Goal: Information Seeking & Learning: Learn about a topic

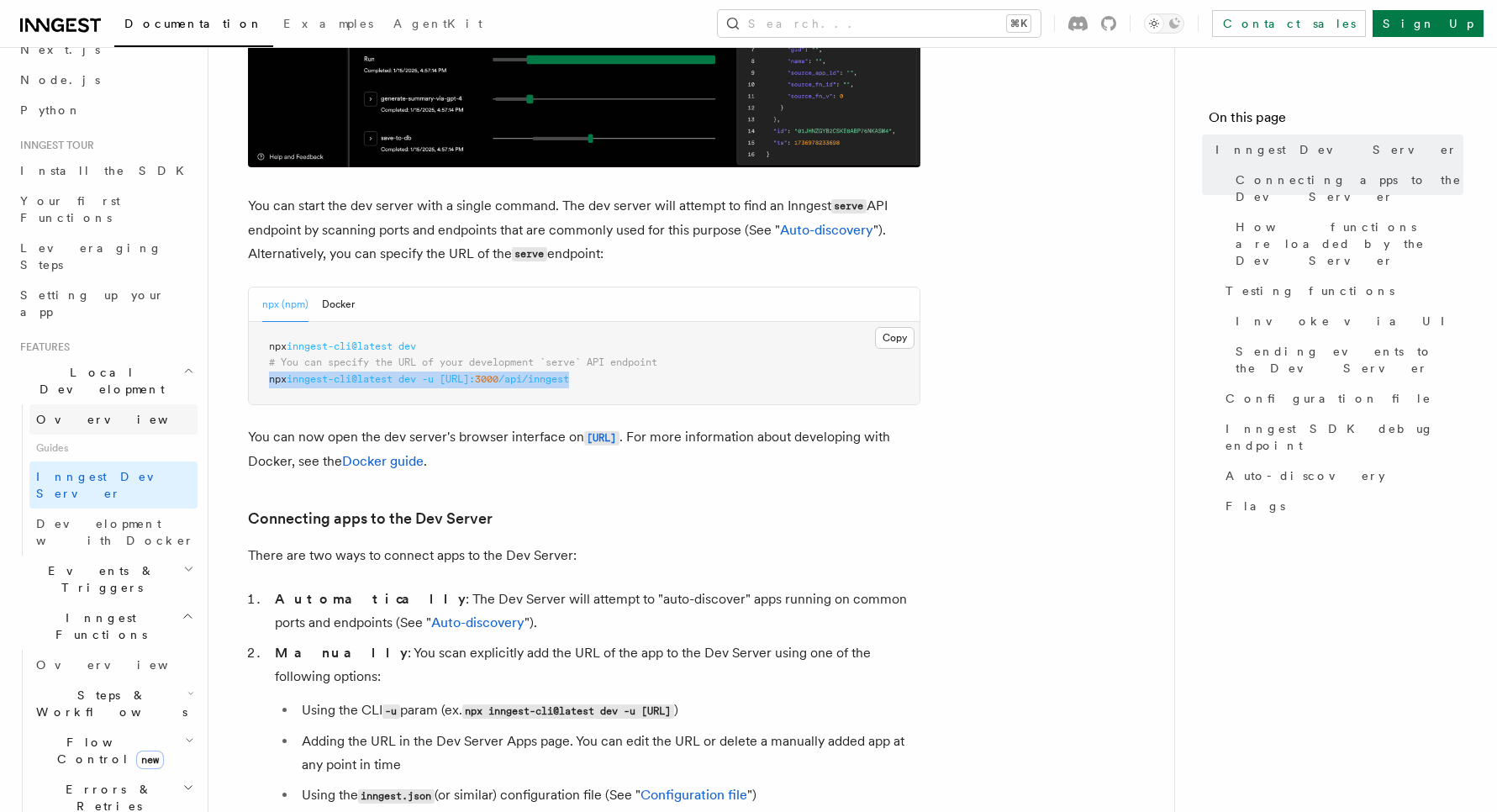
scroll to position [107, 0]
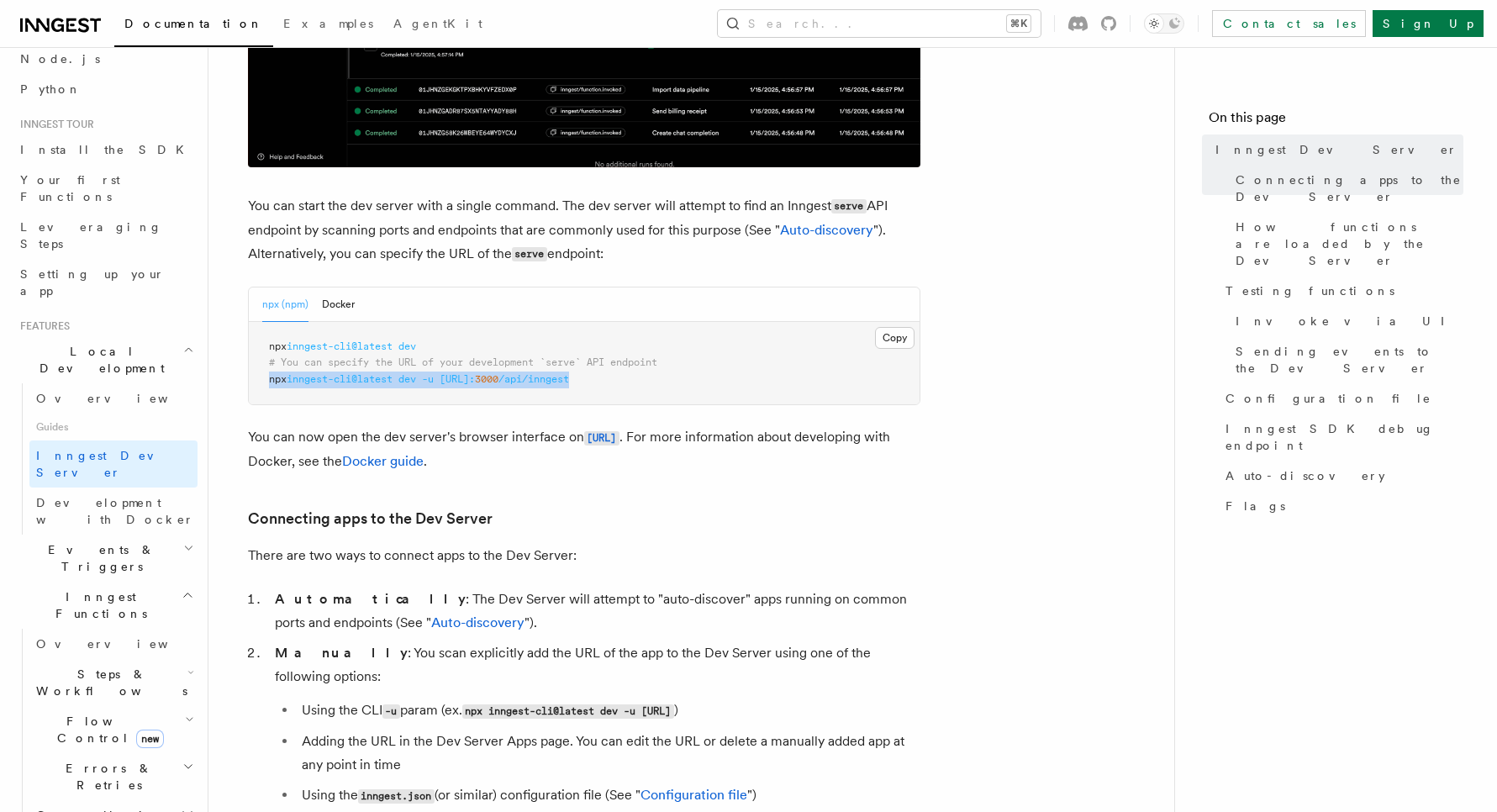
click at [191, 542] on icon "button" at bounding box center [188, 549] width 11 height 14
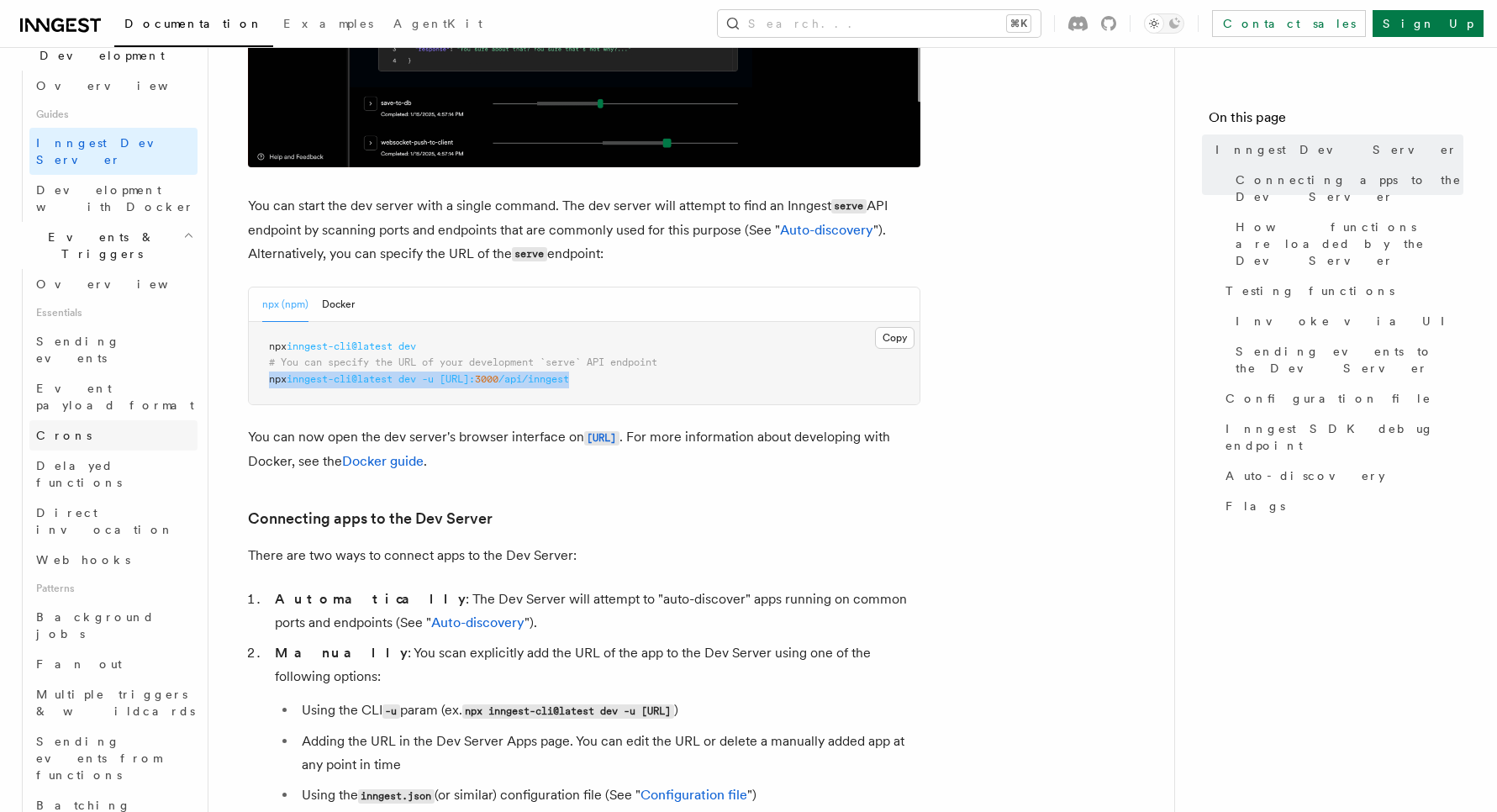
scroll to position [436, 0]
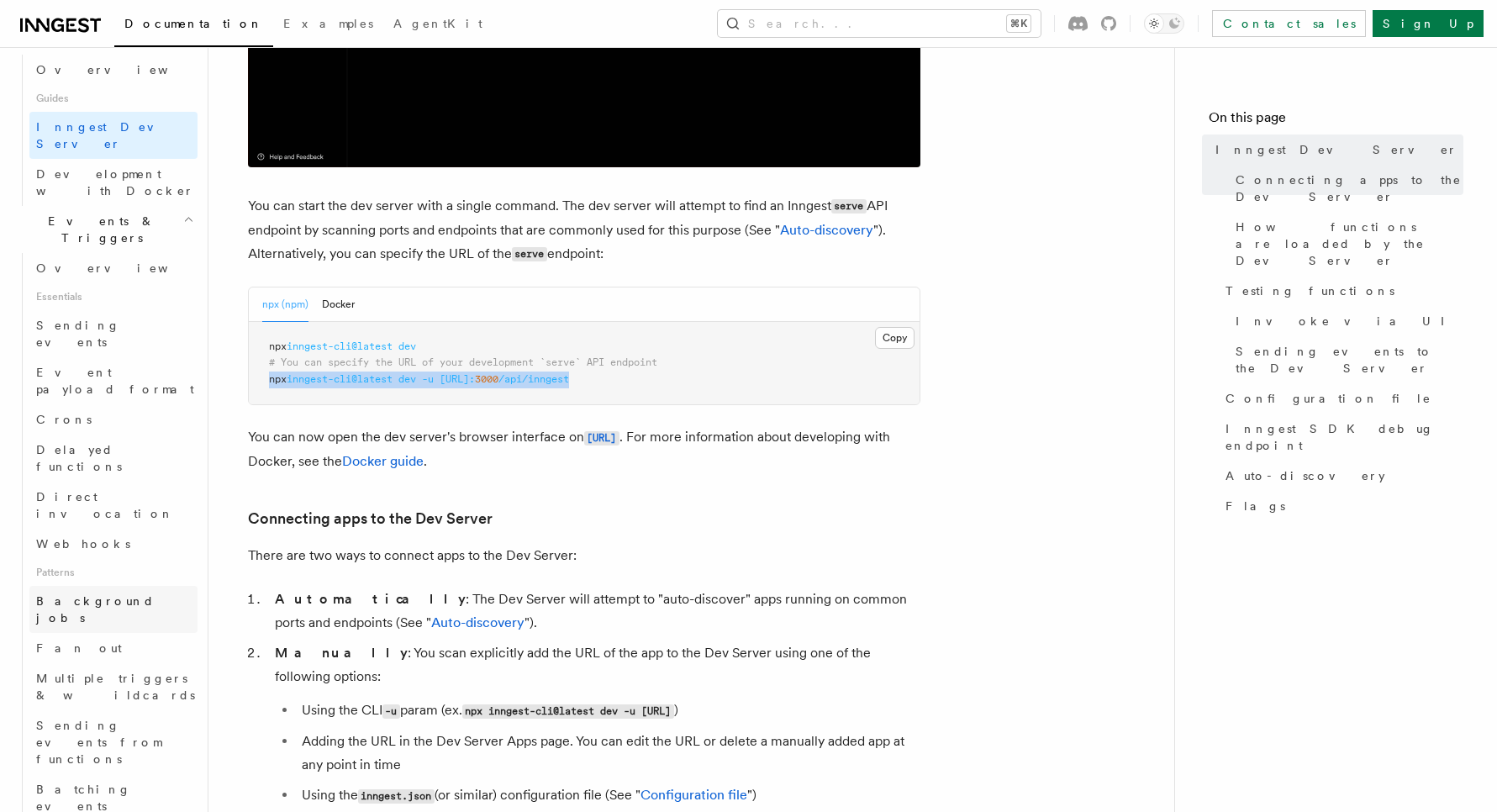
click at [130, 586] on link "Background jobs" at bounding box center [113, 609] width 168 height 47
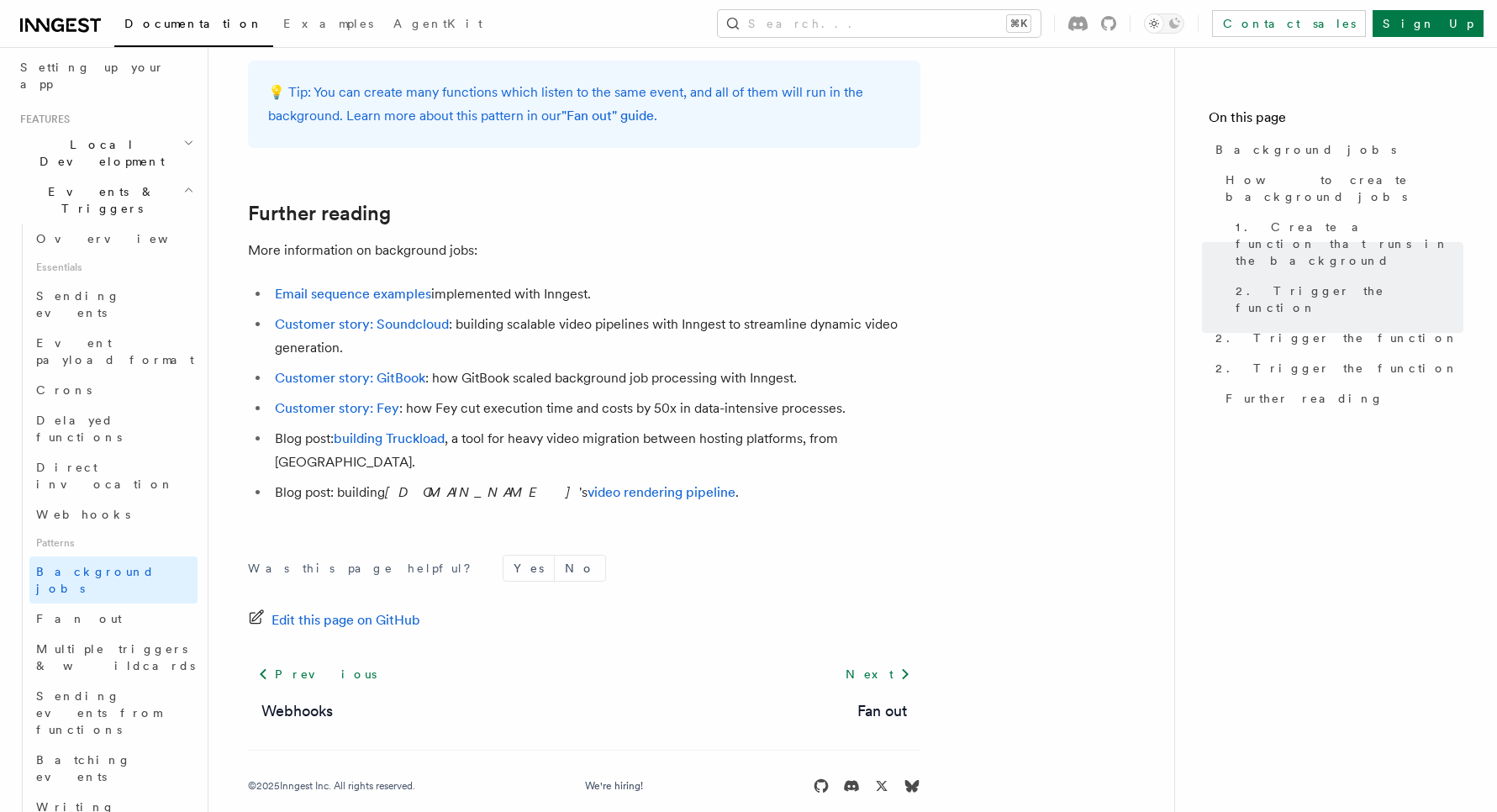
scroll to position [324, 0]
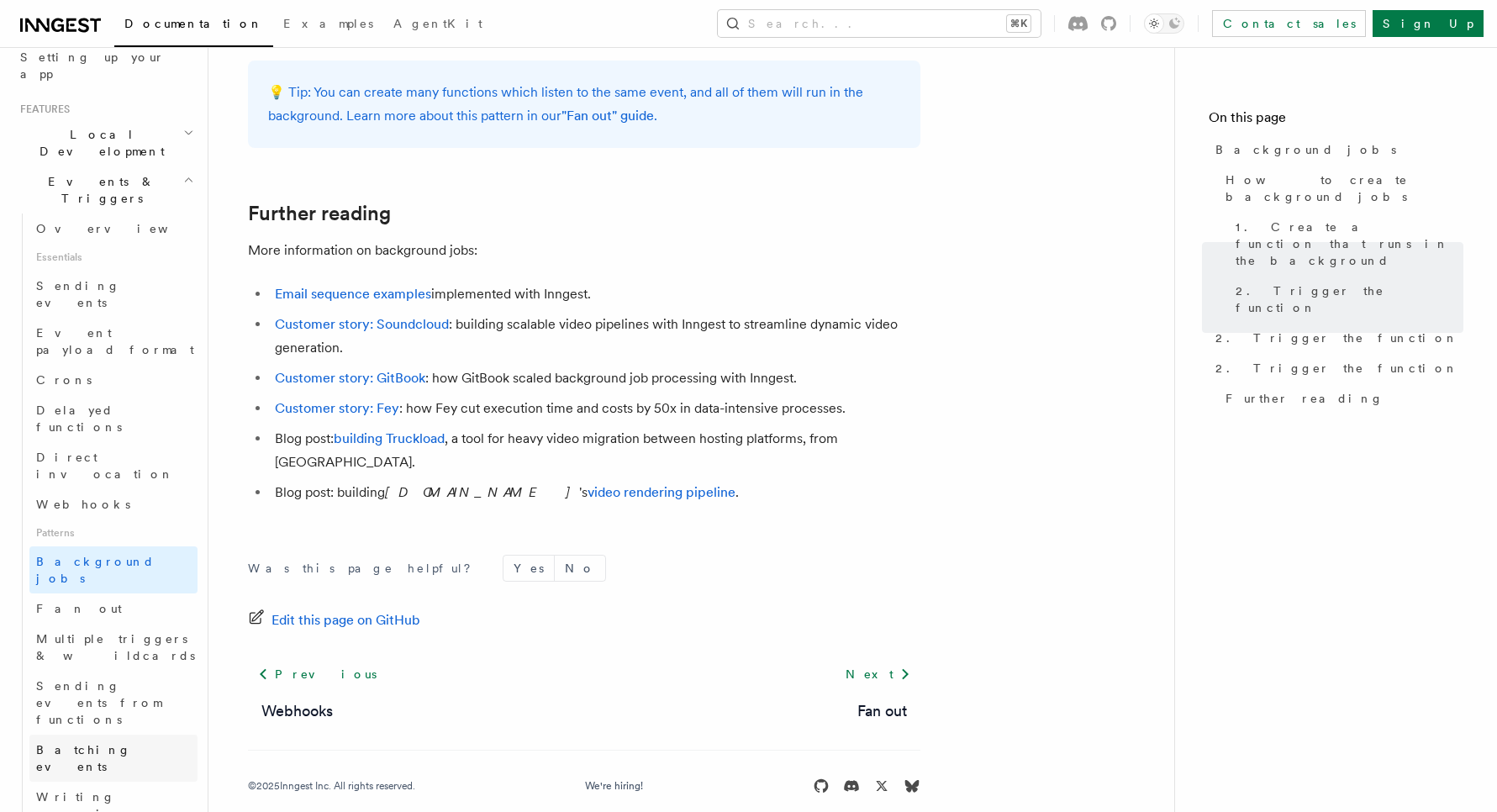
click at [124, 734] on link "Batching events" at bounding box center [113, 758] width 168 height 47
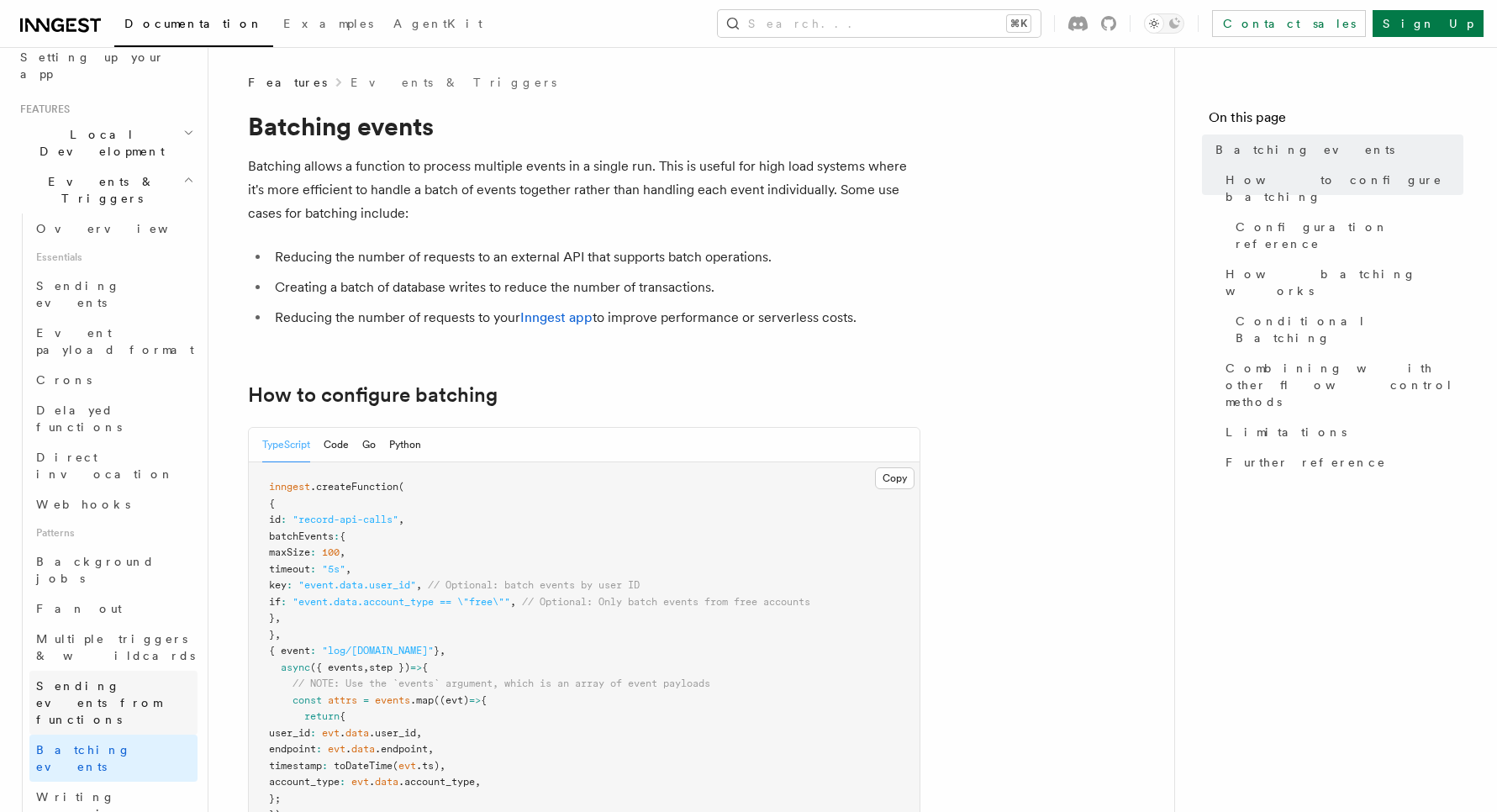
click at [128, 679] on span "Sending events from functions" at bounding box center [98, 703] width 125 height 47
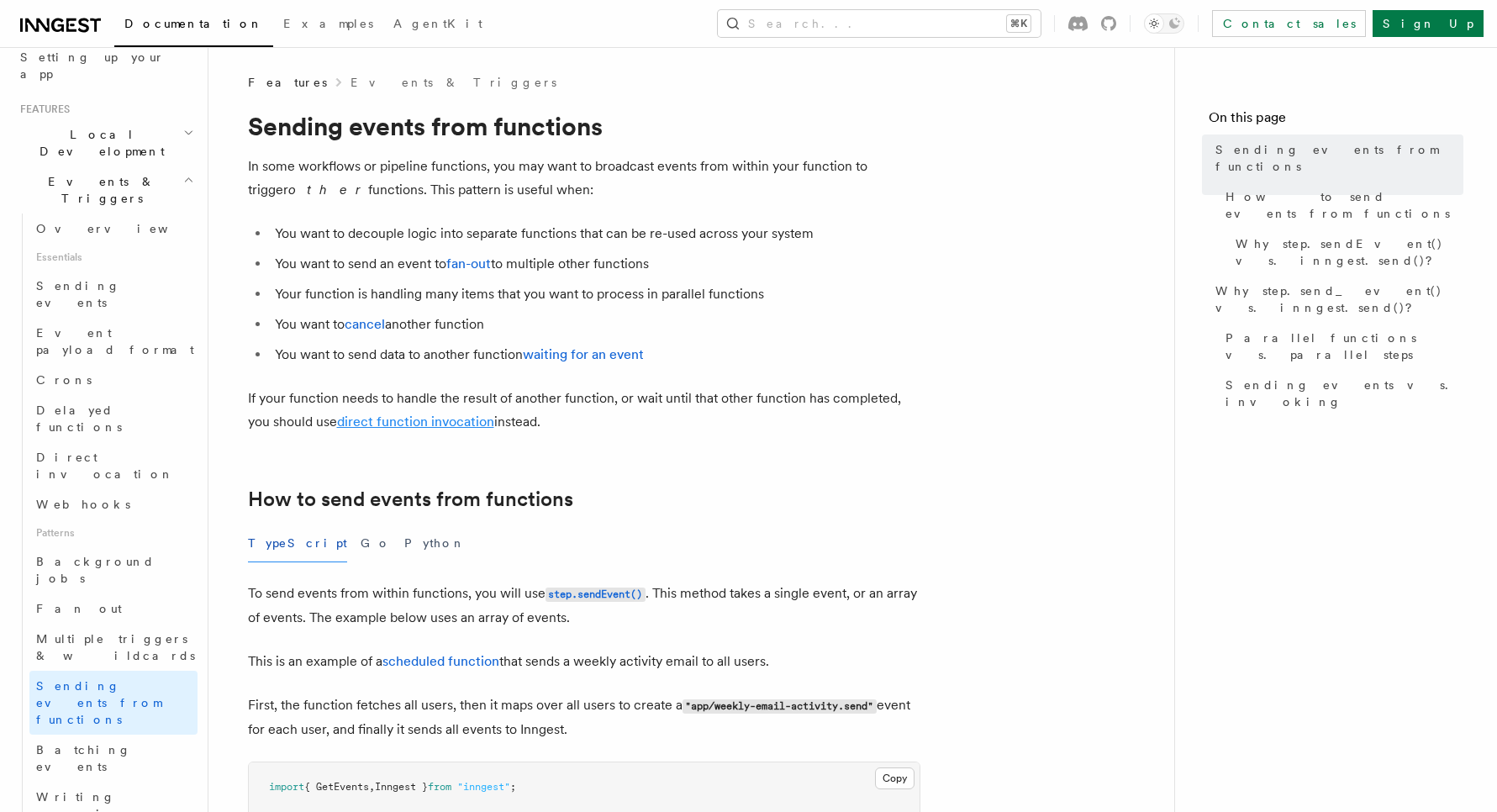
click at [437, 426] on link "direct function invocation" at bounding box center [416, 422] width 157 height 16
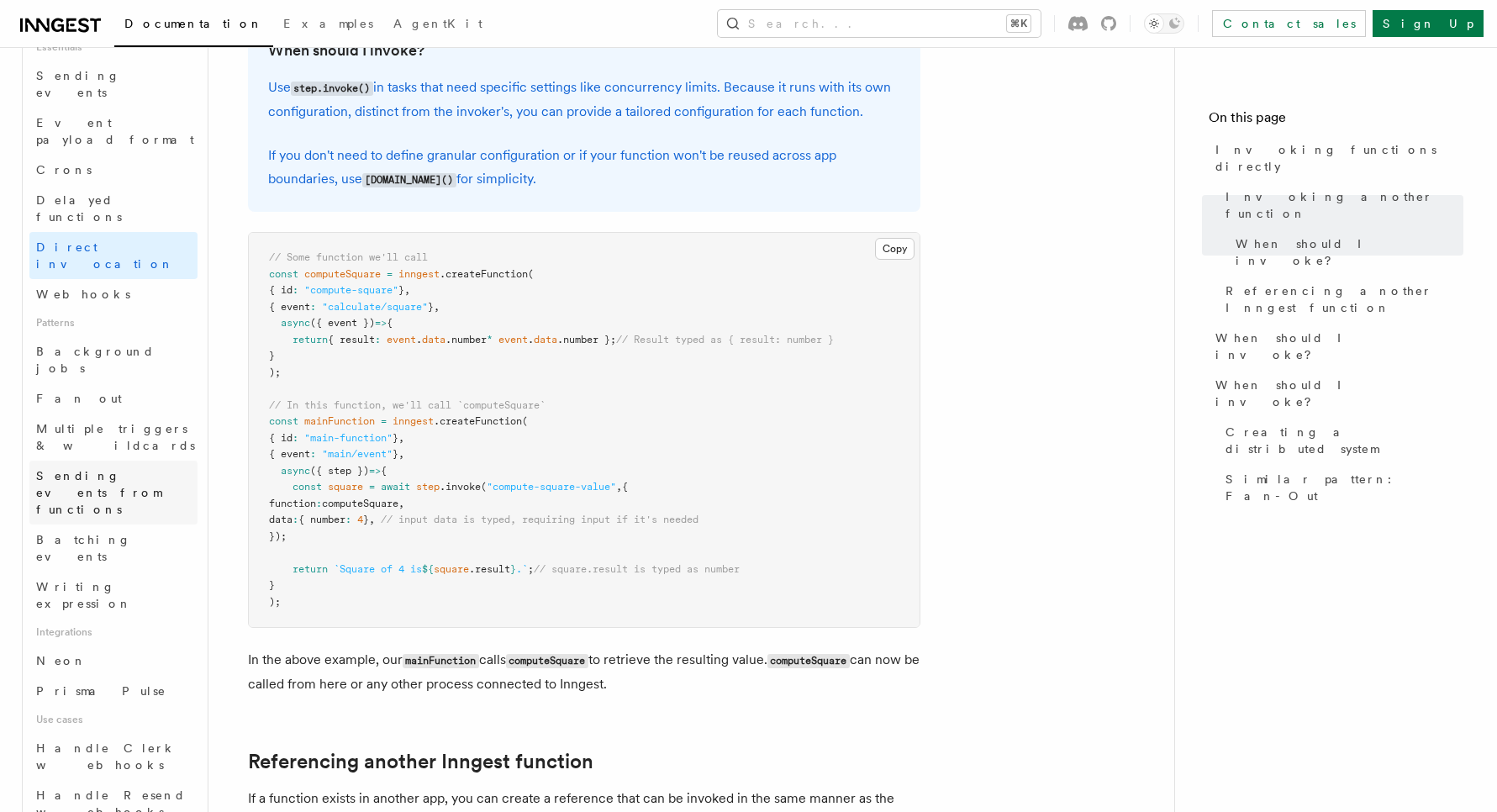
scroll to position [536, 0]
click at [134, 645] on link "Neon" at bounding box center [113, 660] width 168 height 30
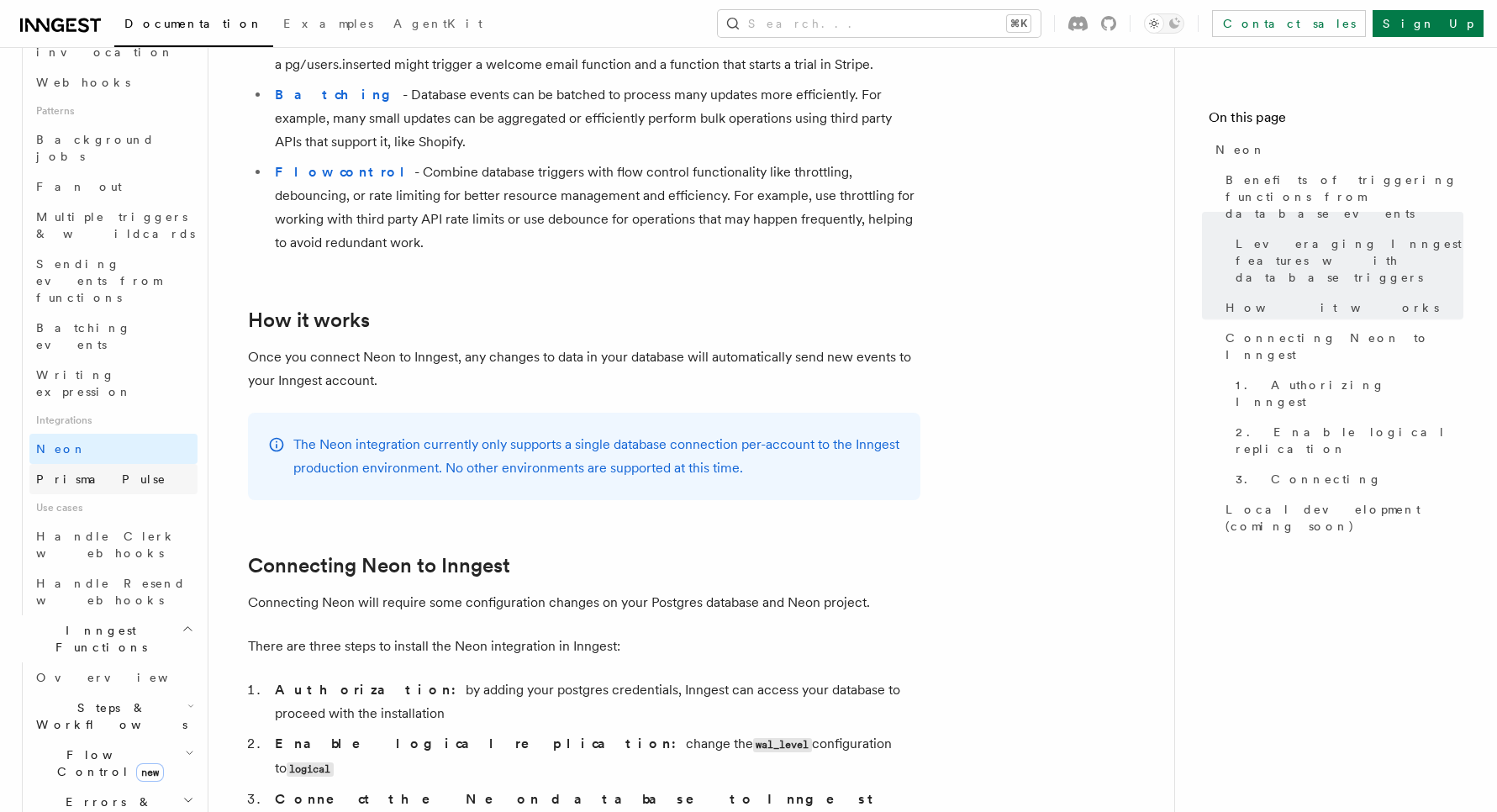
scroll to position [750, 0]
click at [115, 696] on span "Steps & Workflows" at bounding box center [108, 713] width 158 height 33
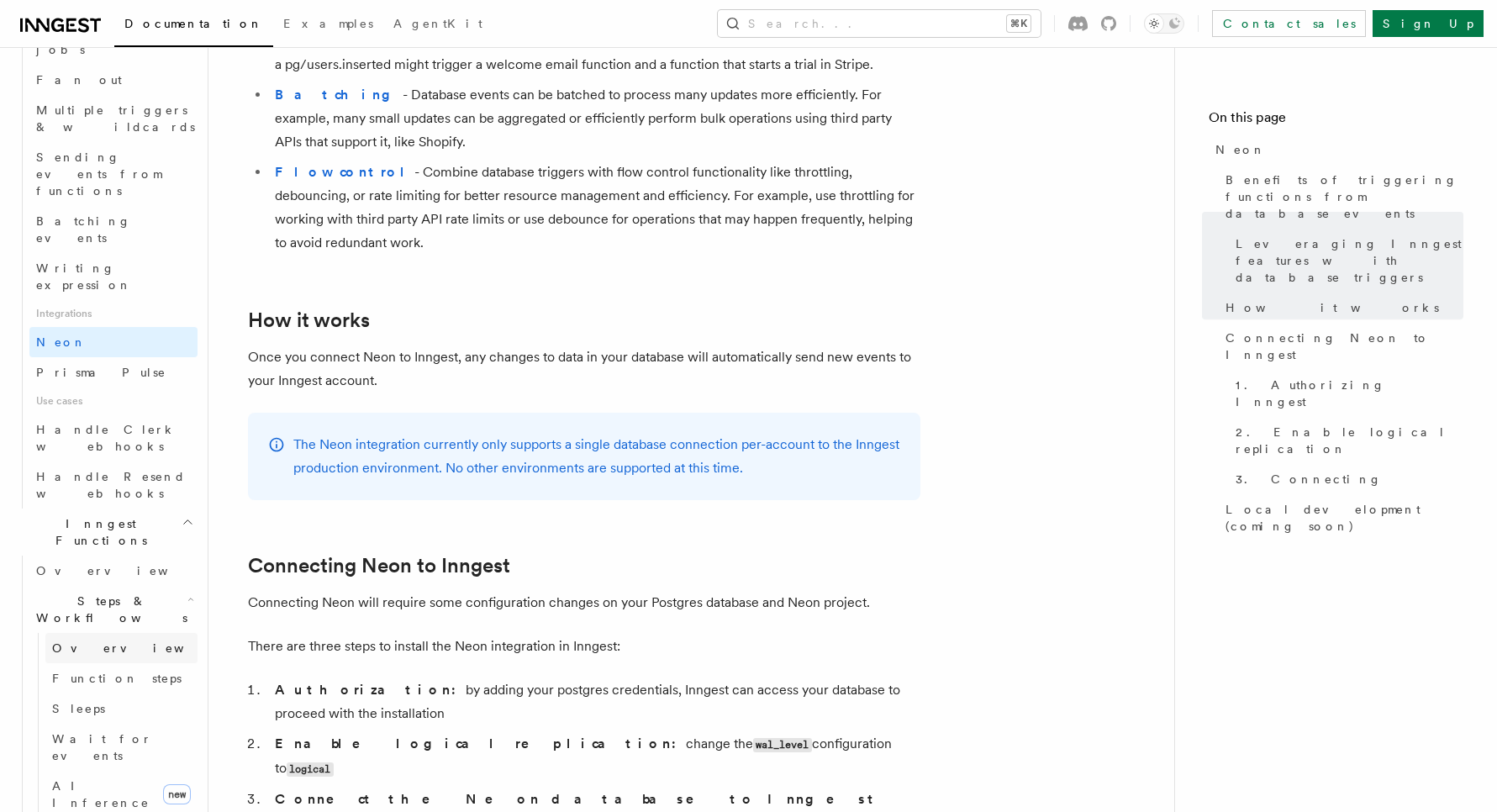
scroll to position [856, 0]
click at [115, 776] on span "AI Inference" at bounding box center [100, 790] width 97 height 30
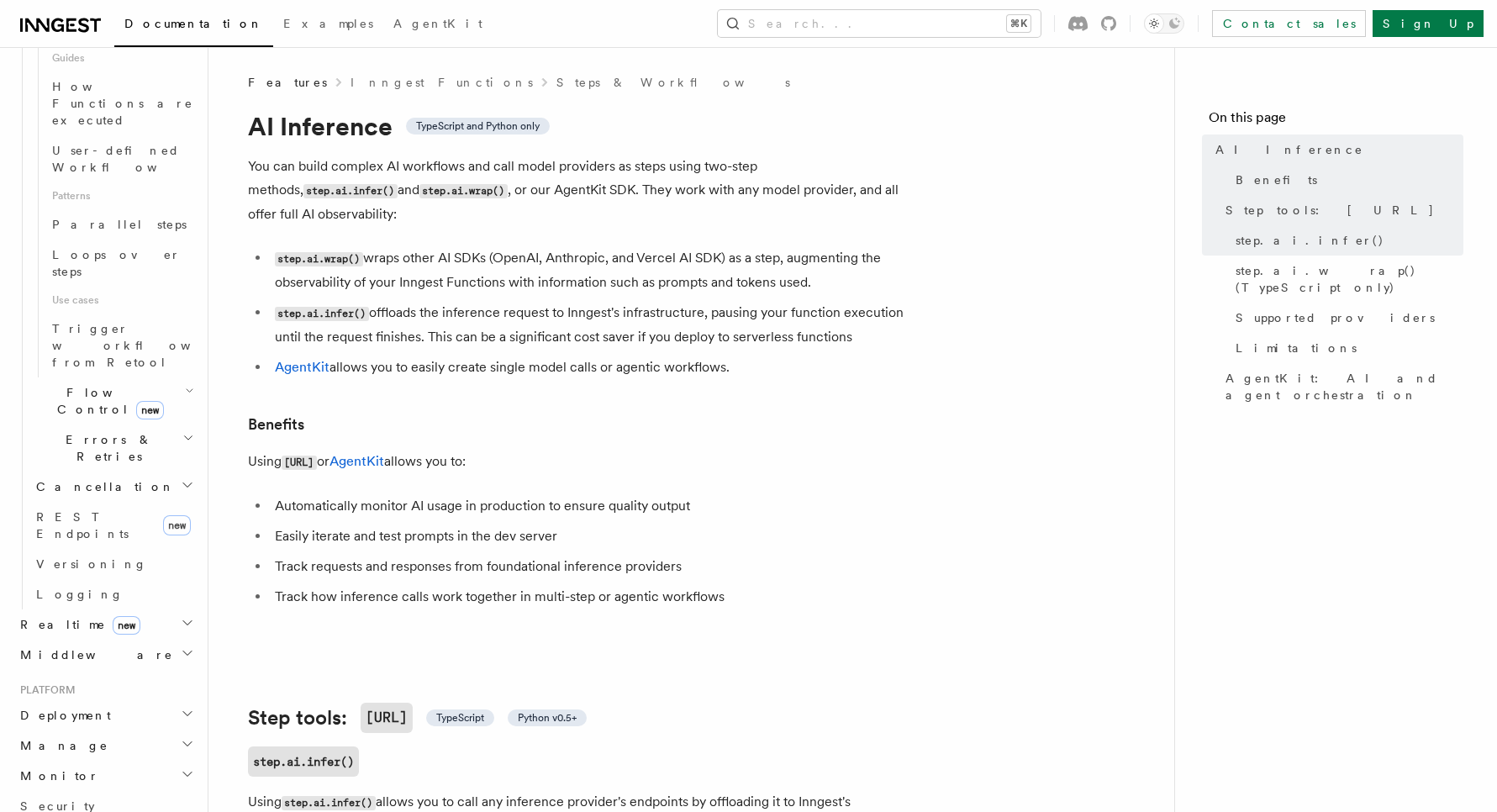
scroll to position [836, 0]
click at [185, 713] on icon "button" at bounding box center [187, 715] width 9 height 4
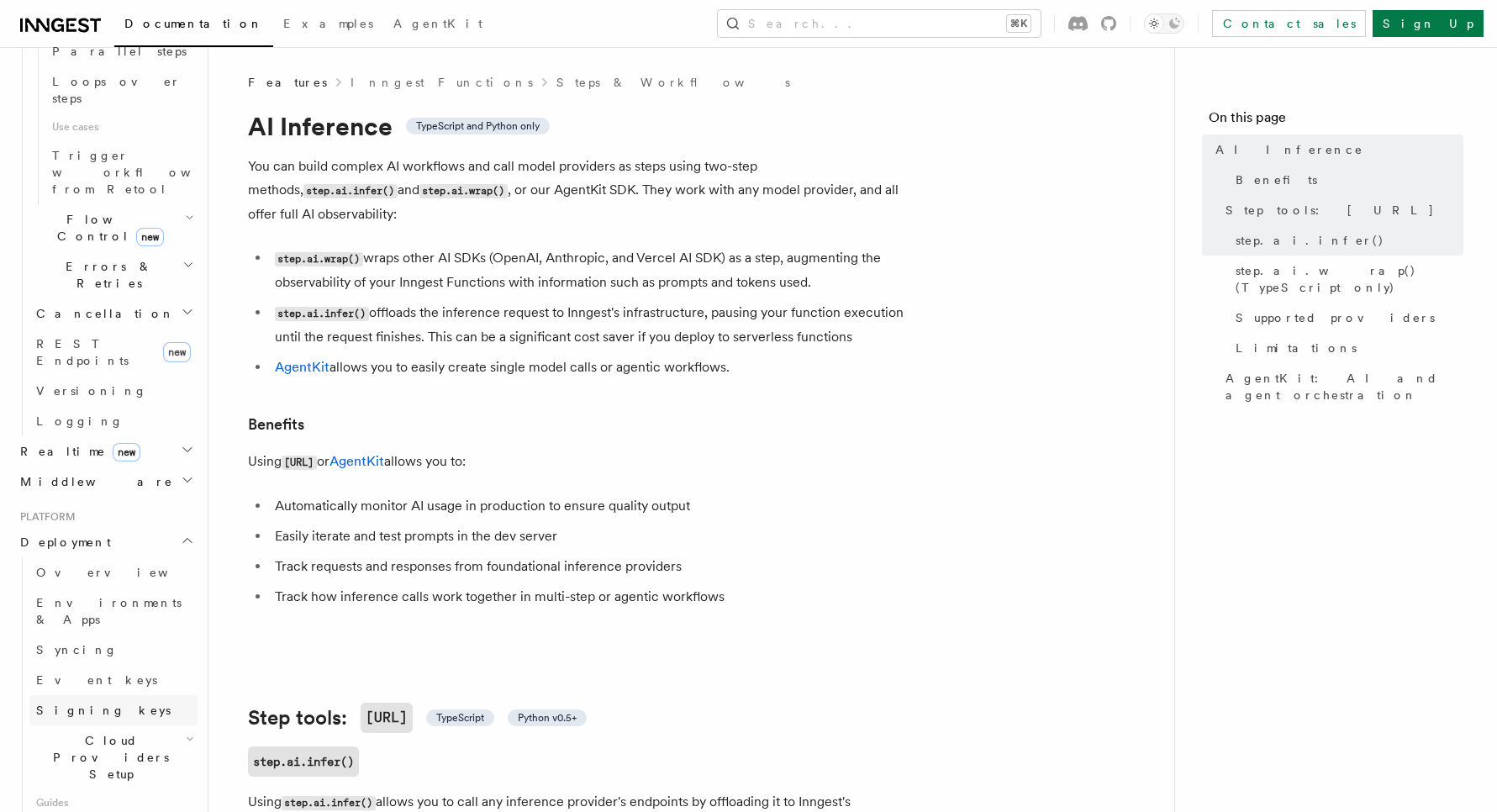
scroll to position [1011, 0]
click at [186, 730] on icon "button" at bounding box center [190, 737] width 9 height 14
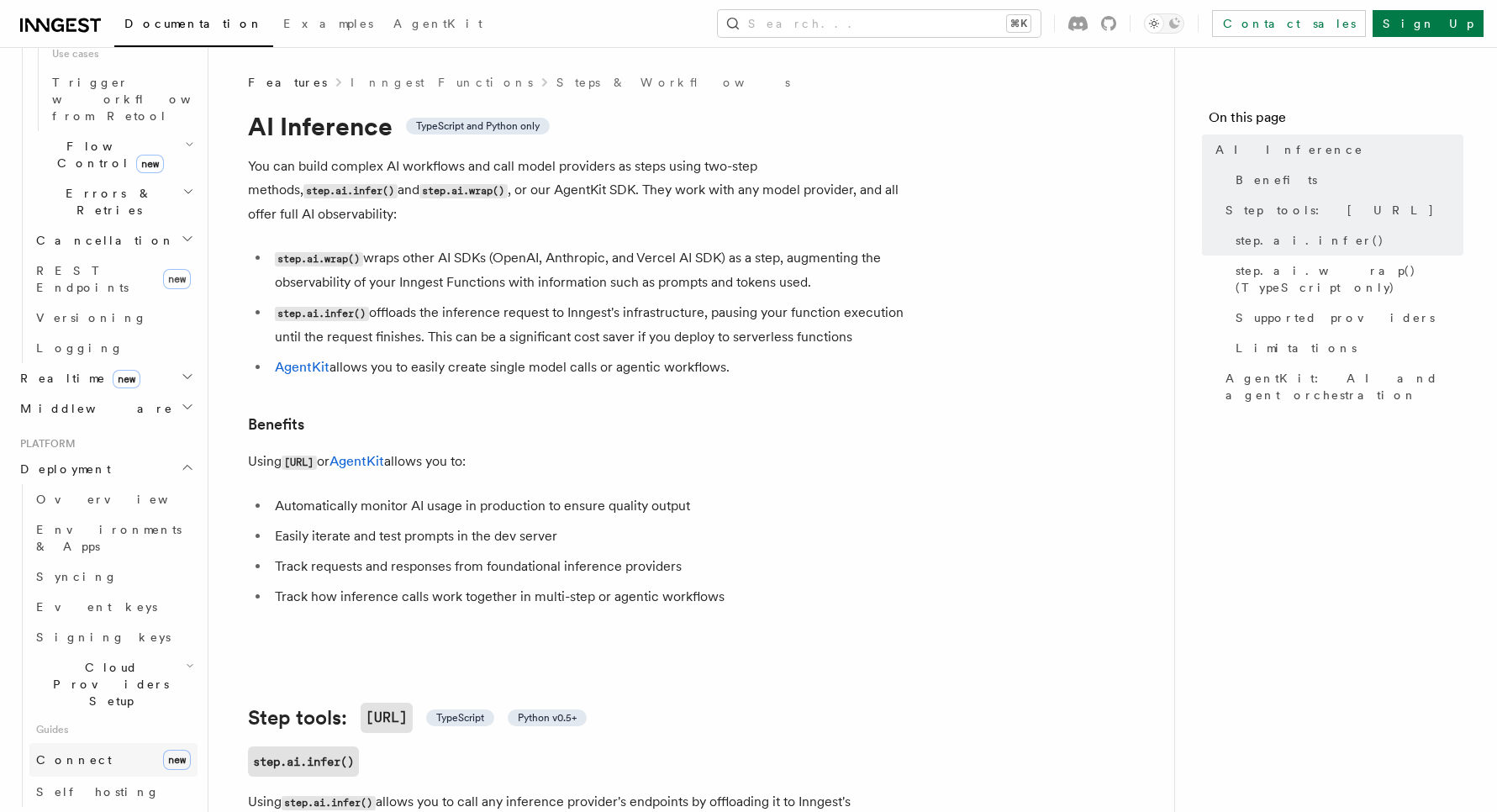
scroll to position [1094, 0]
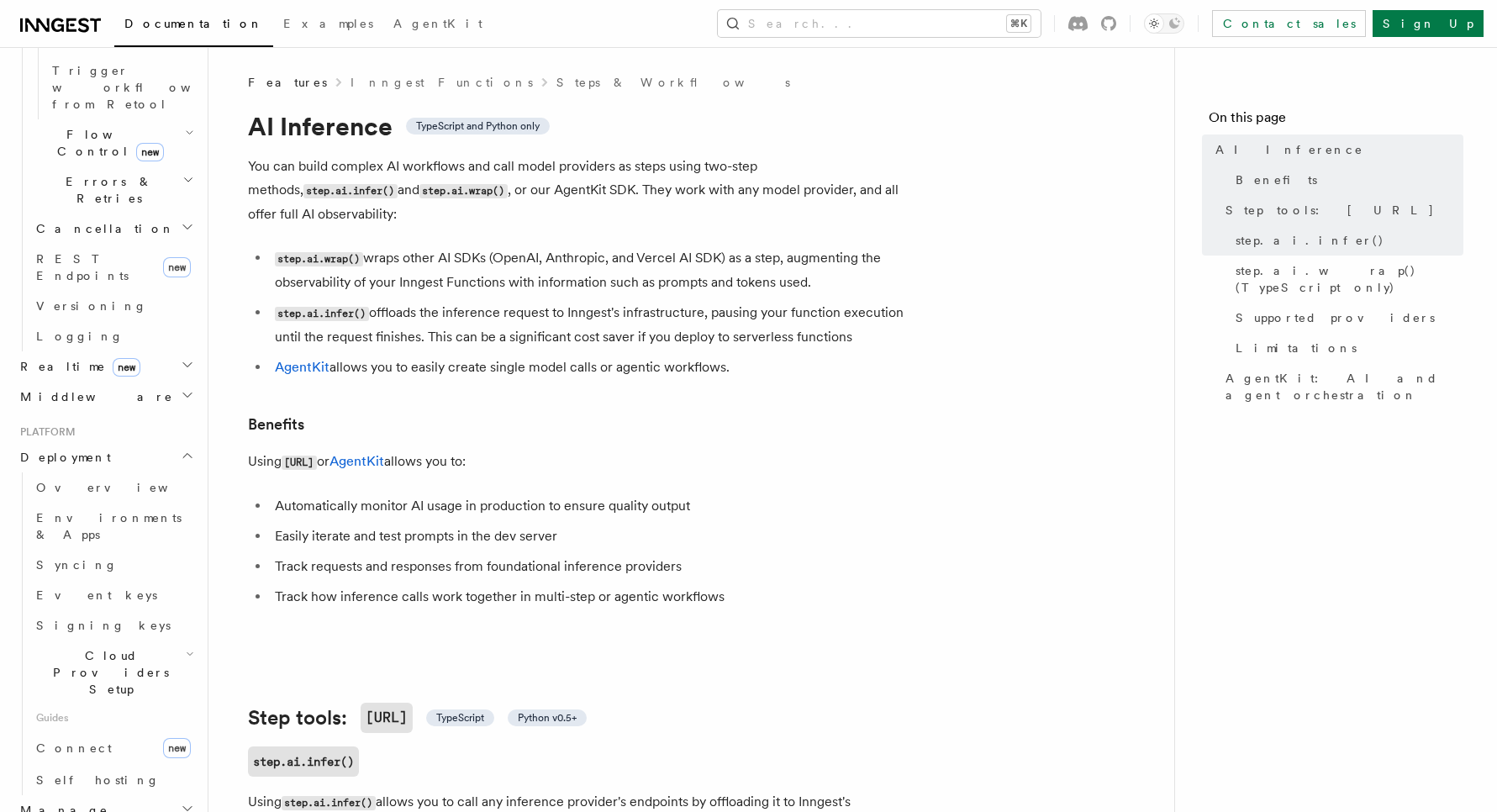
click at [188, 802] on icon "button" at bounding box center [188, 809] width 14 height 14
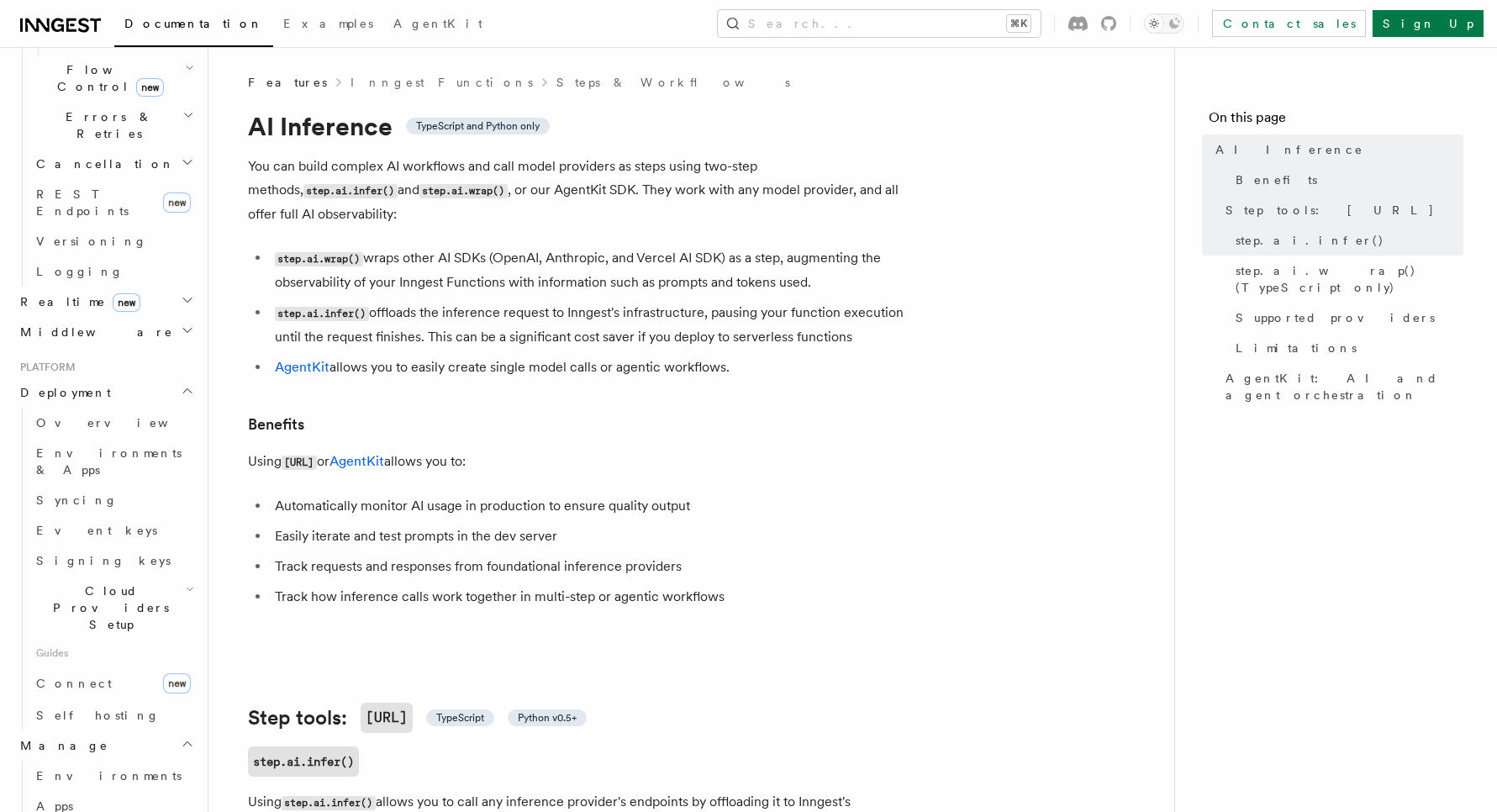
scroll to position [1169, 0]
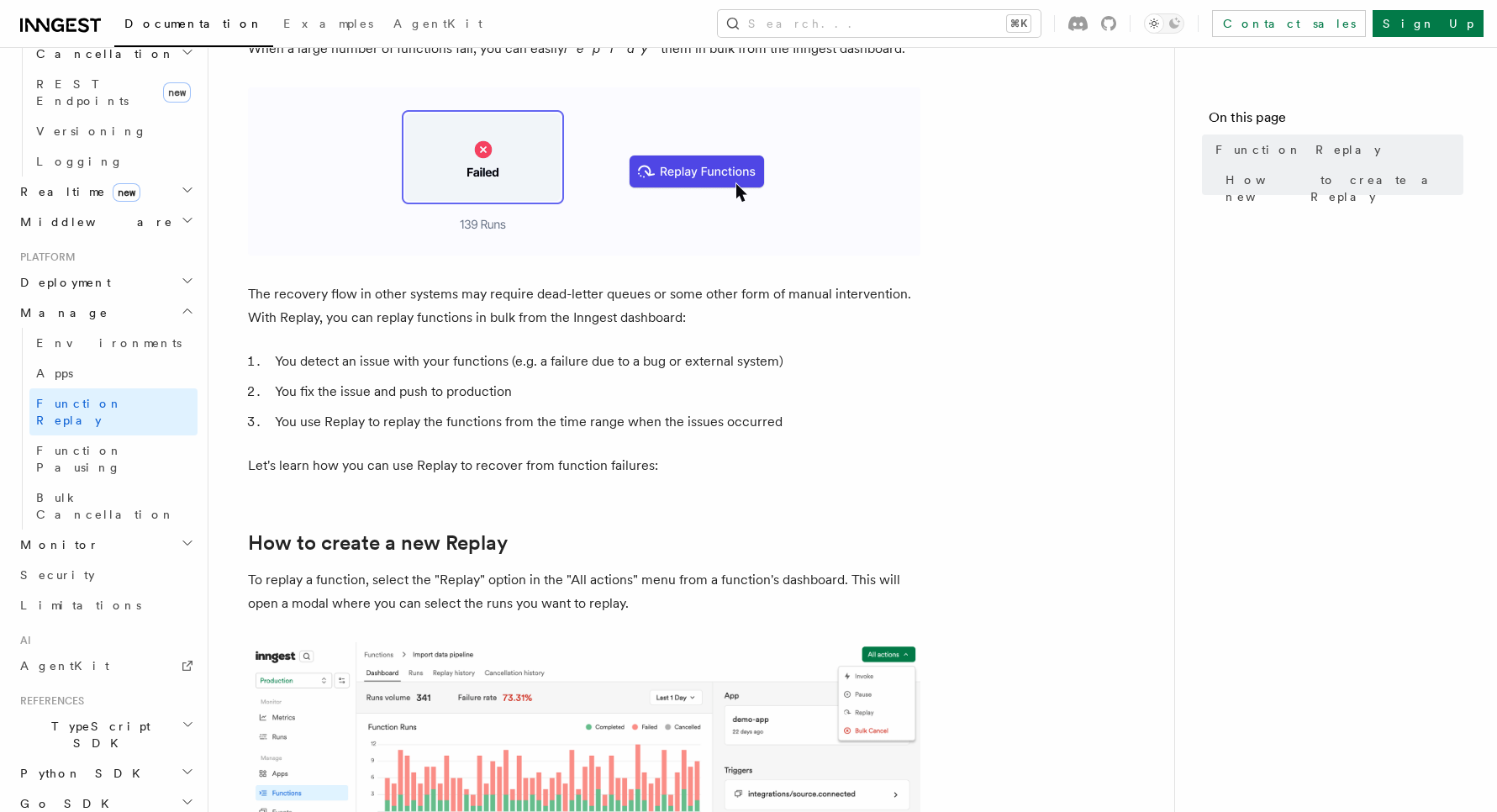
scroll to position [165, 0]
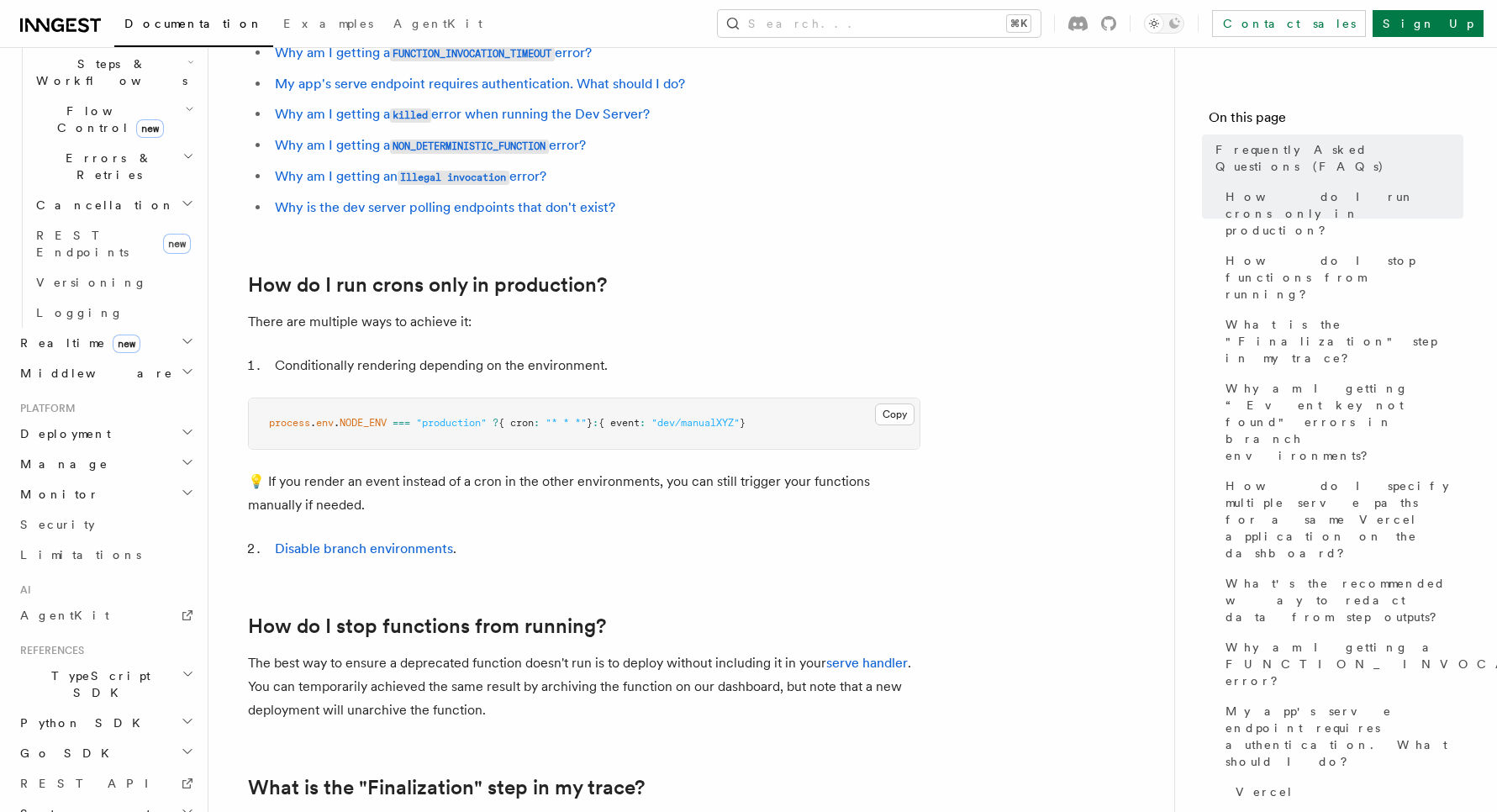
scroll to position [304, 0]
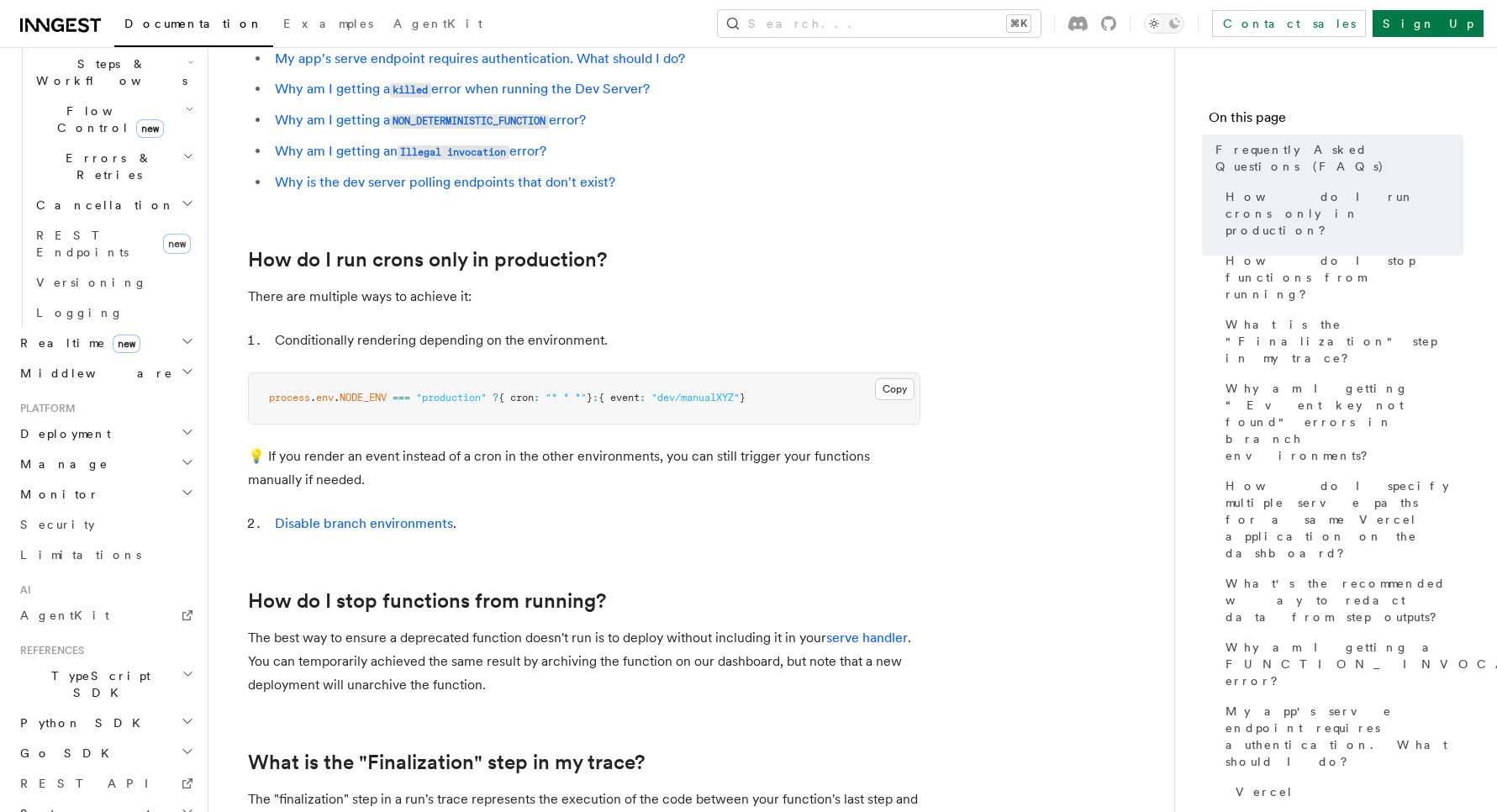
click at [187, 805] on icon "button" at bounding box center [188, 812] width 14 height 14
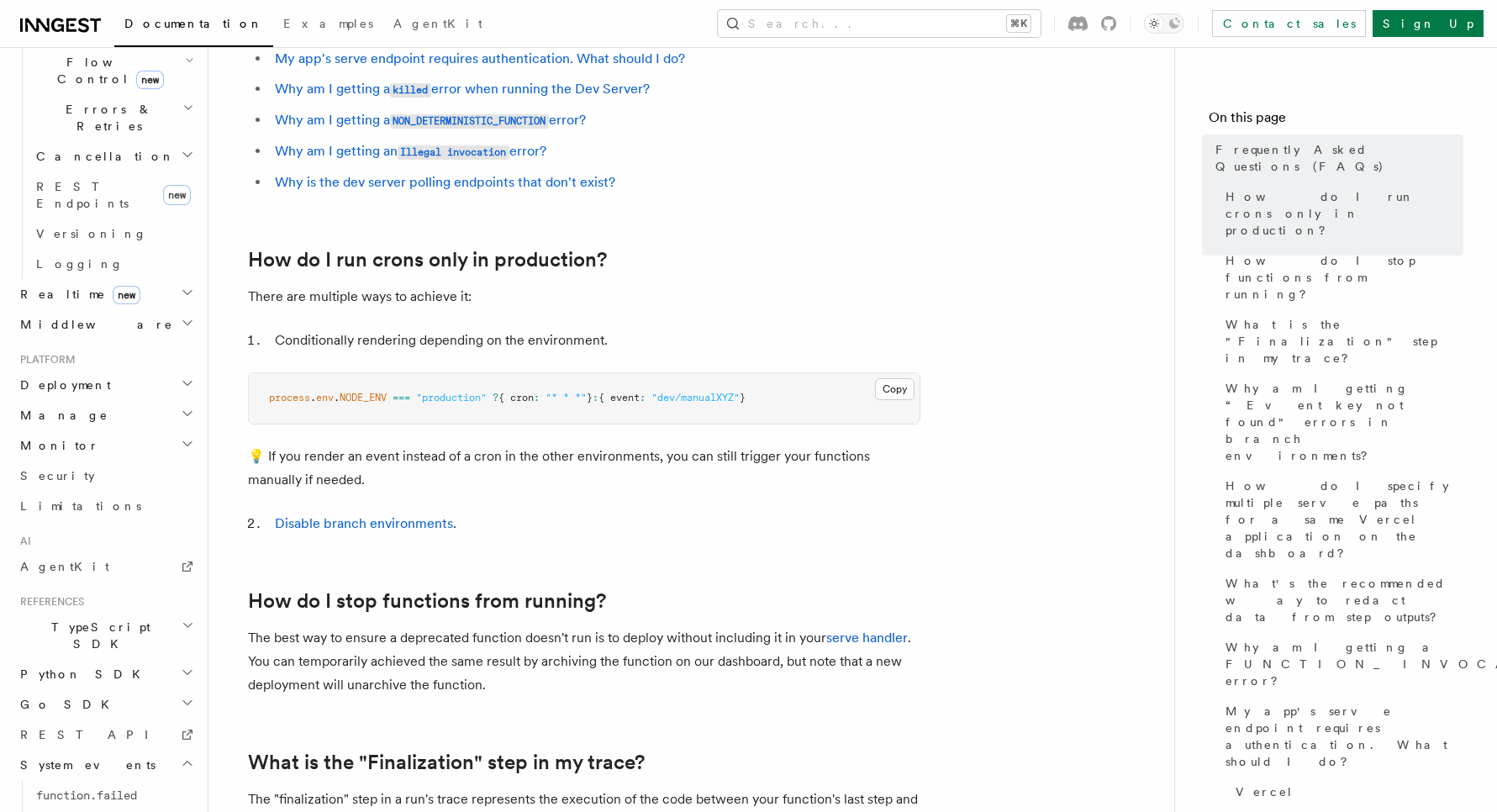
scroll to position [627, 0]
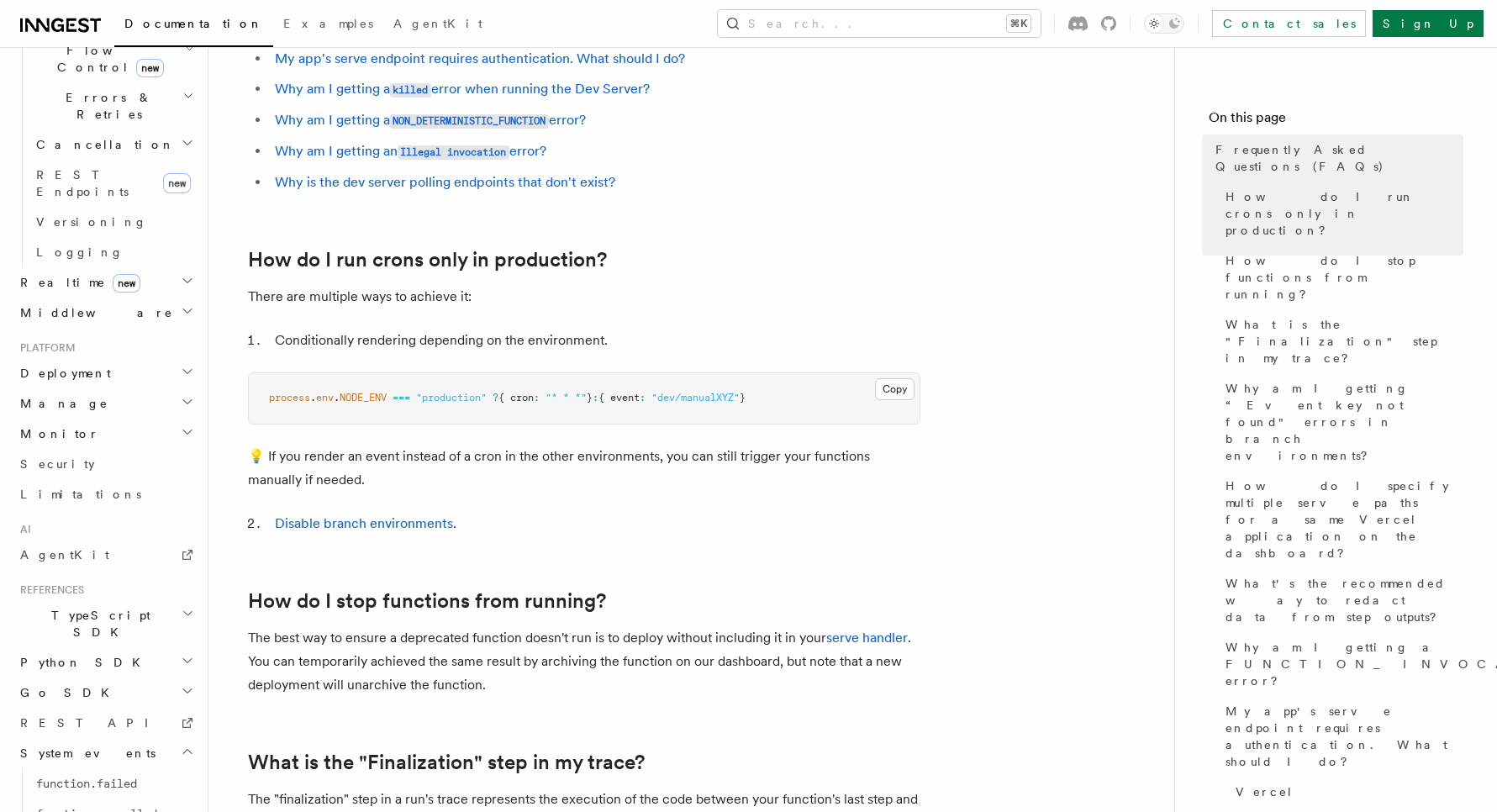
click at [193, 607] on icon "button" at bounding box center [188, 613] width 13 height 14
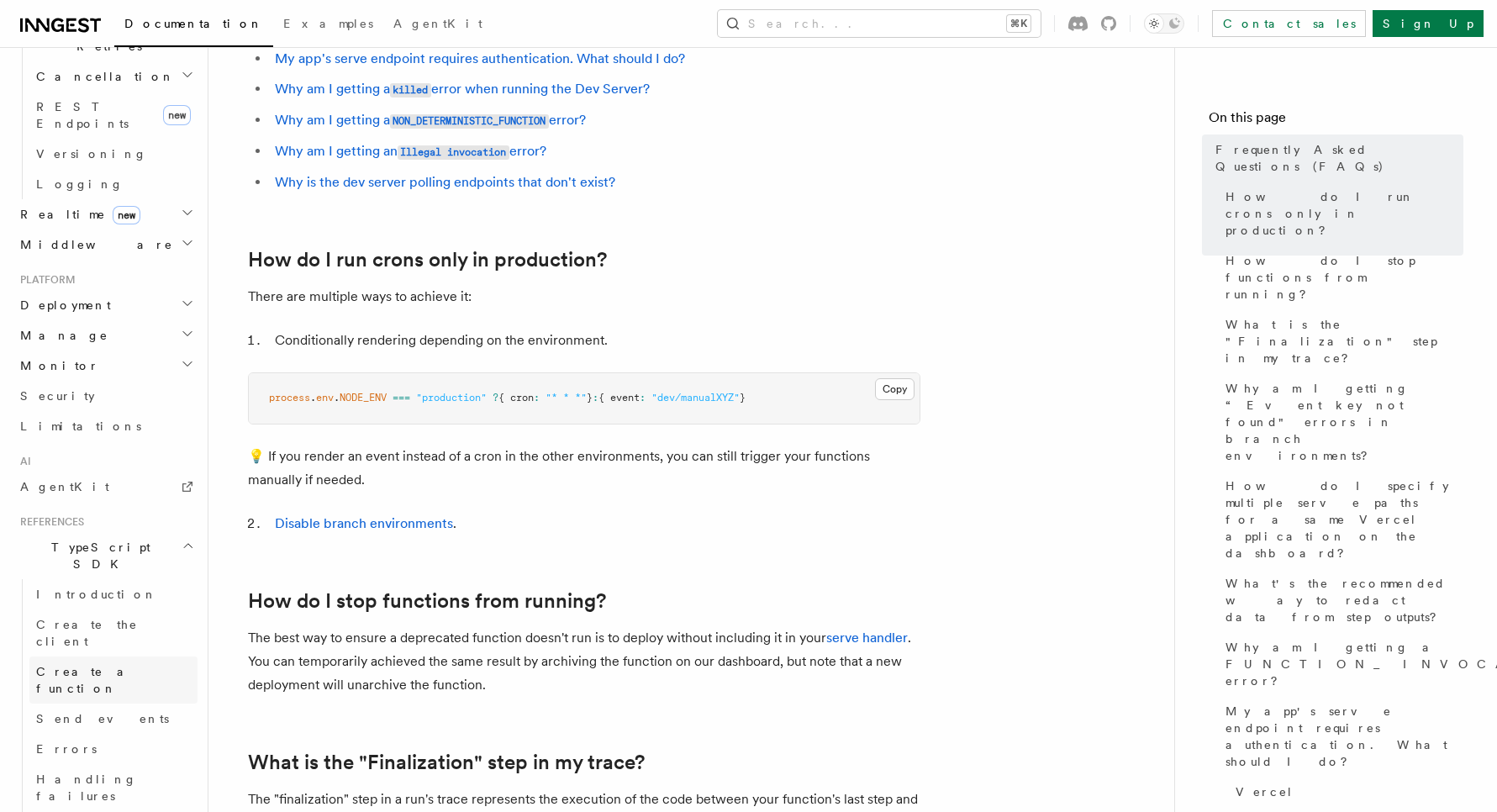
scroll to position [697, 0]
click at [137, 732] on link "Errors" at bounding box center [113, 747] width 168 height 30
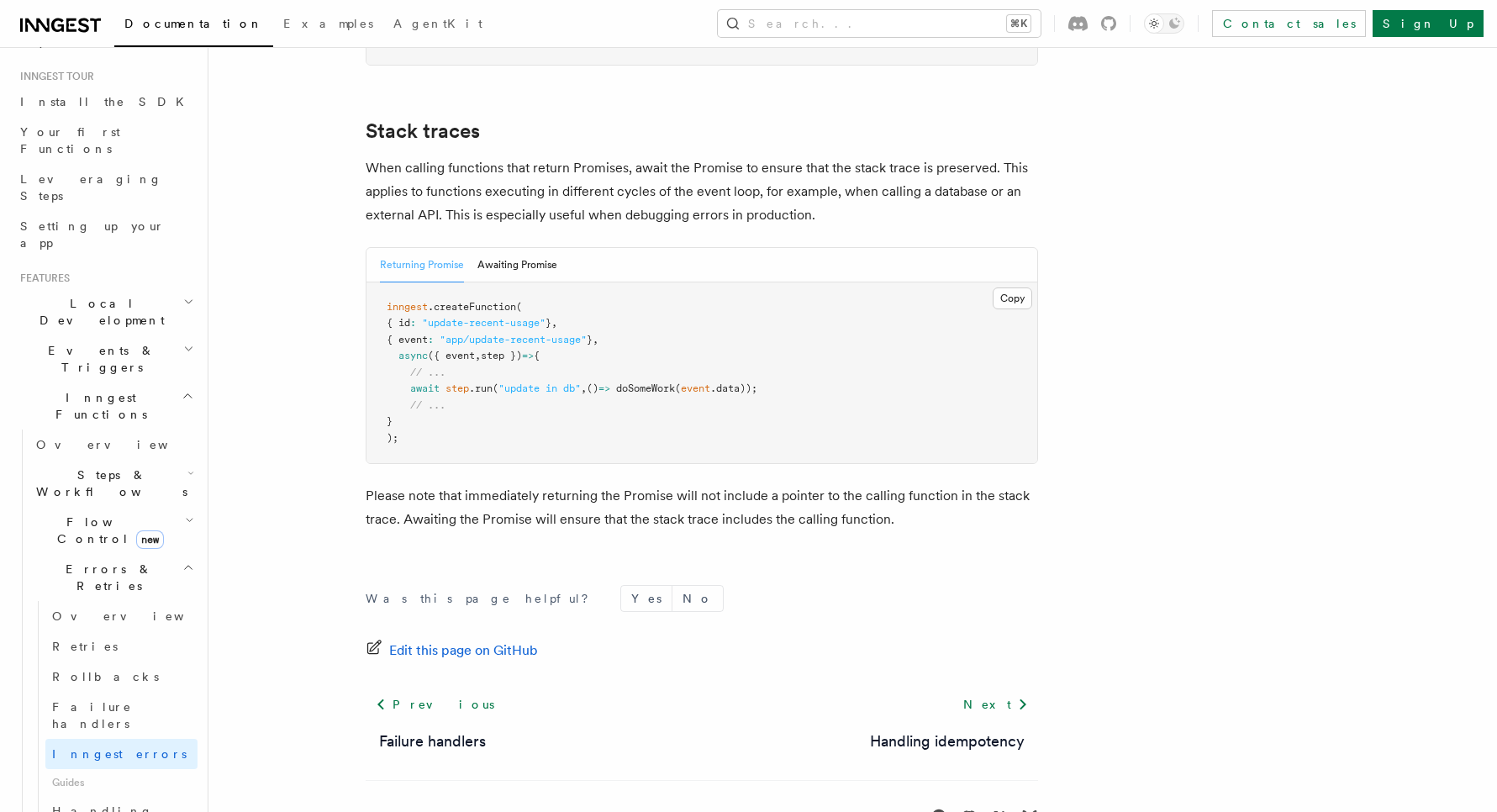
scroll to position [156, 0]
click at [159, 795] on link "Handling idempotency" at bounding box center [121, 819] width 152 height 47
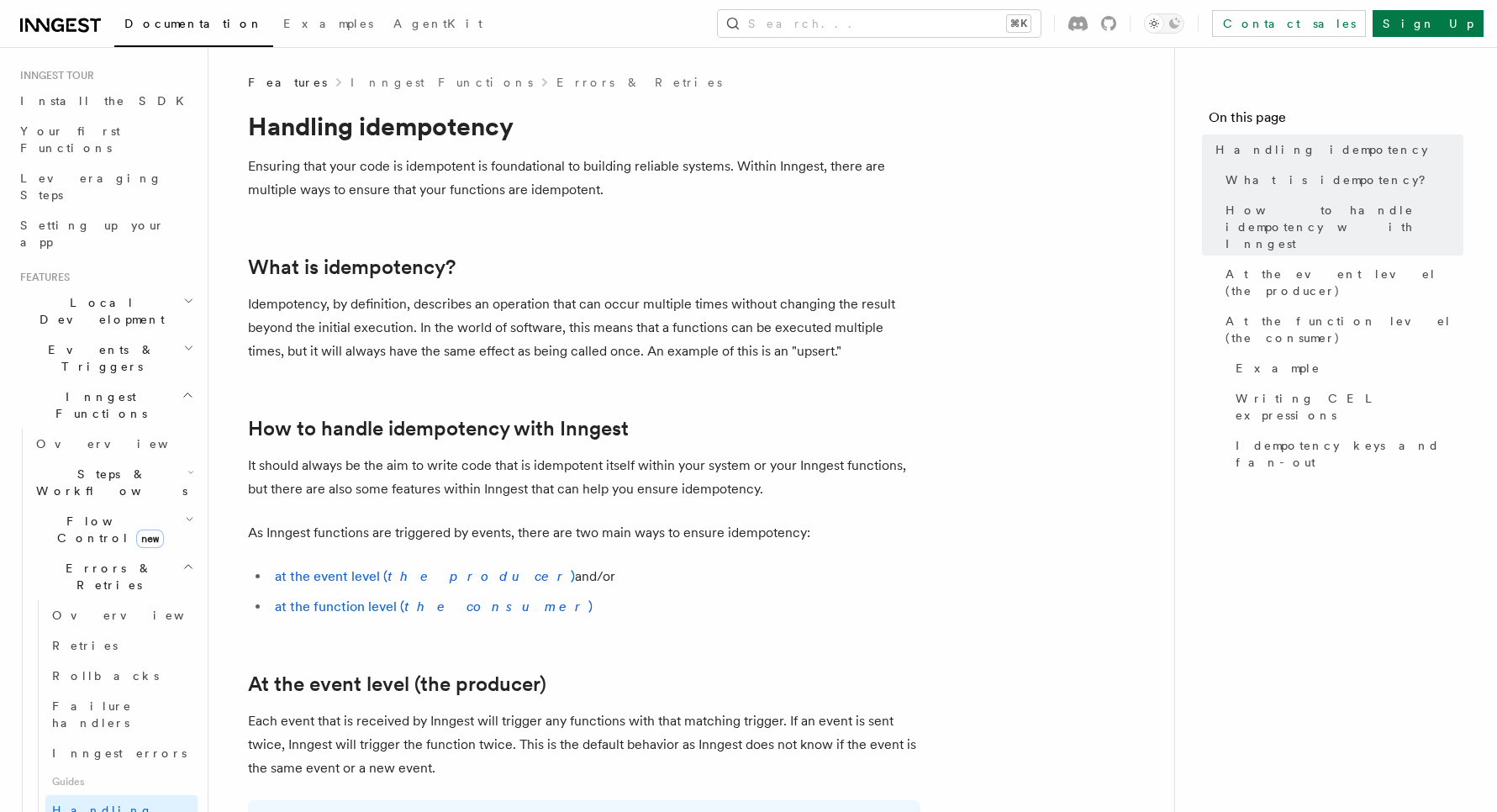
scroll to position [217, 0]
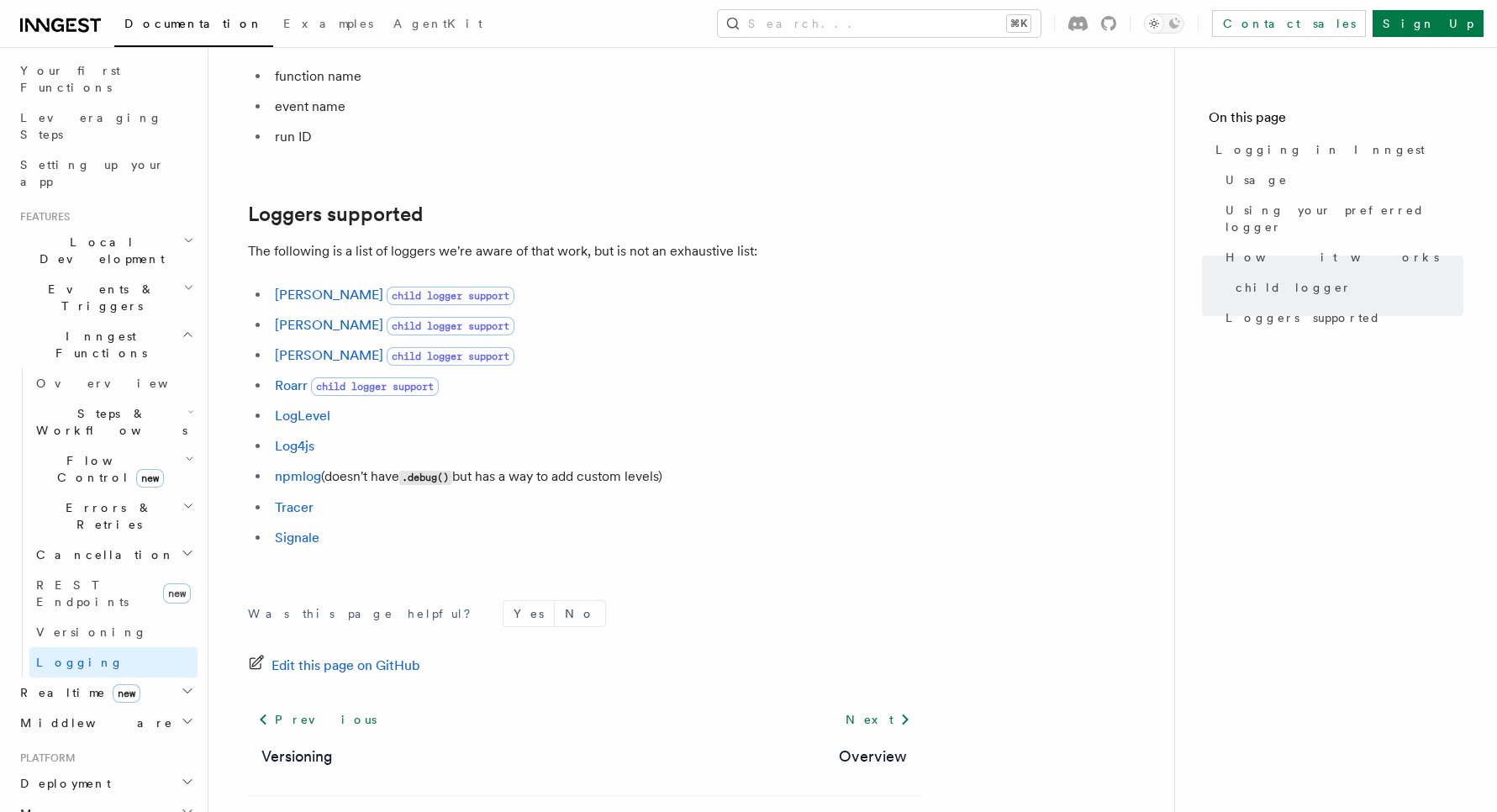
scroll to position [2245, 0]
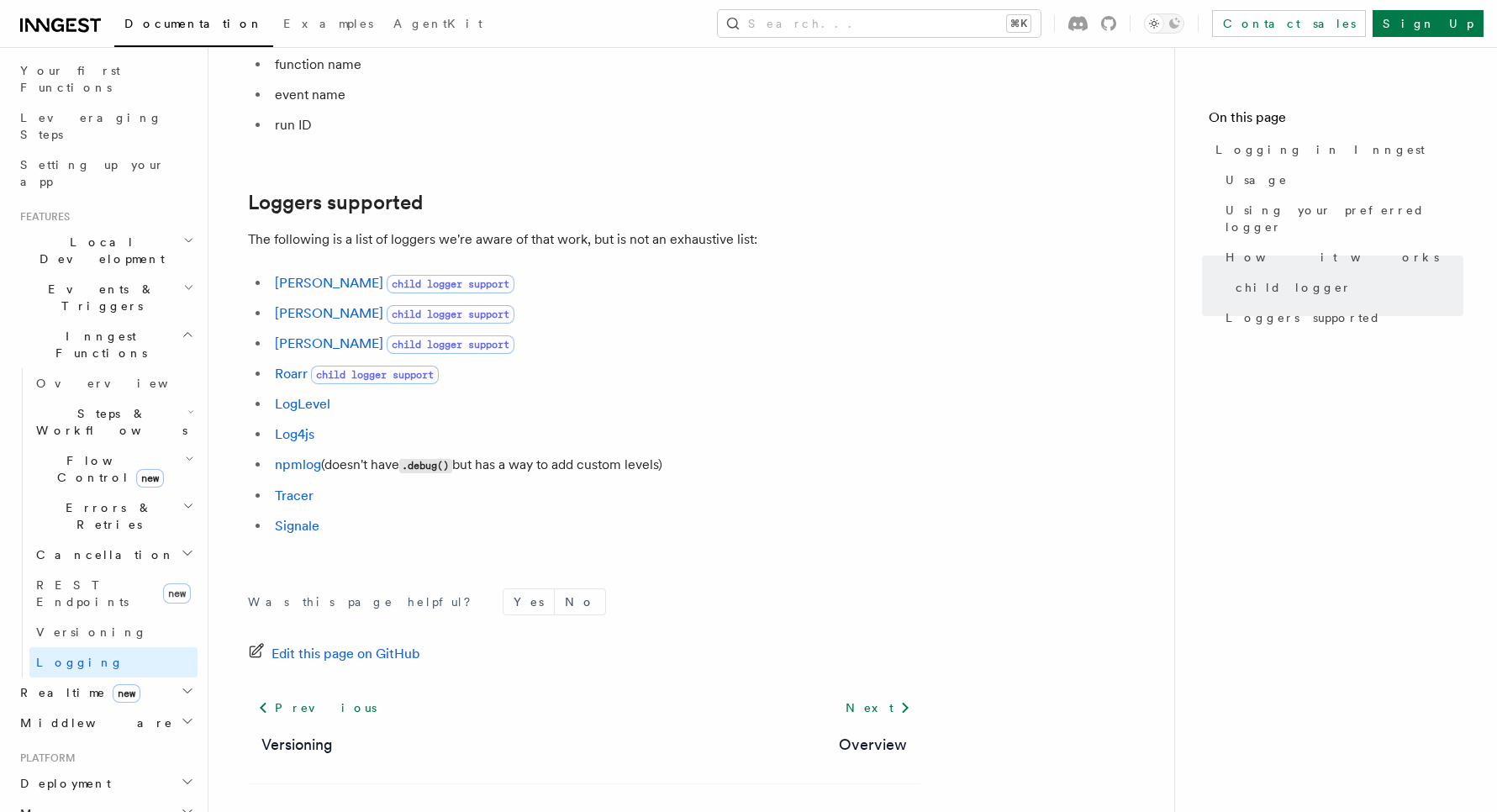
click at [189, 715] on icon "button" at bounding box center [188, 722] width 14 height 14
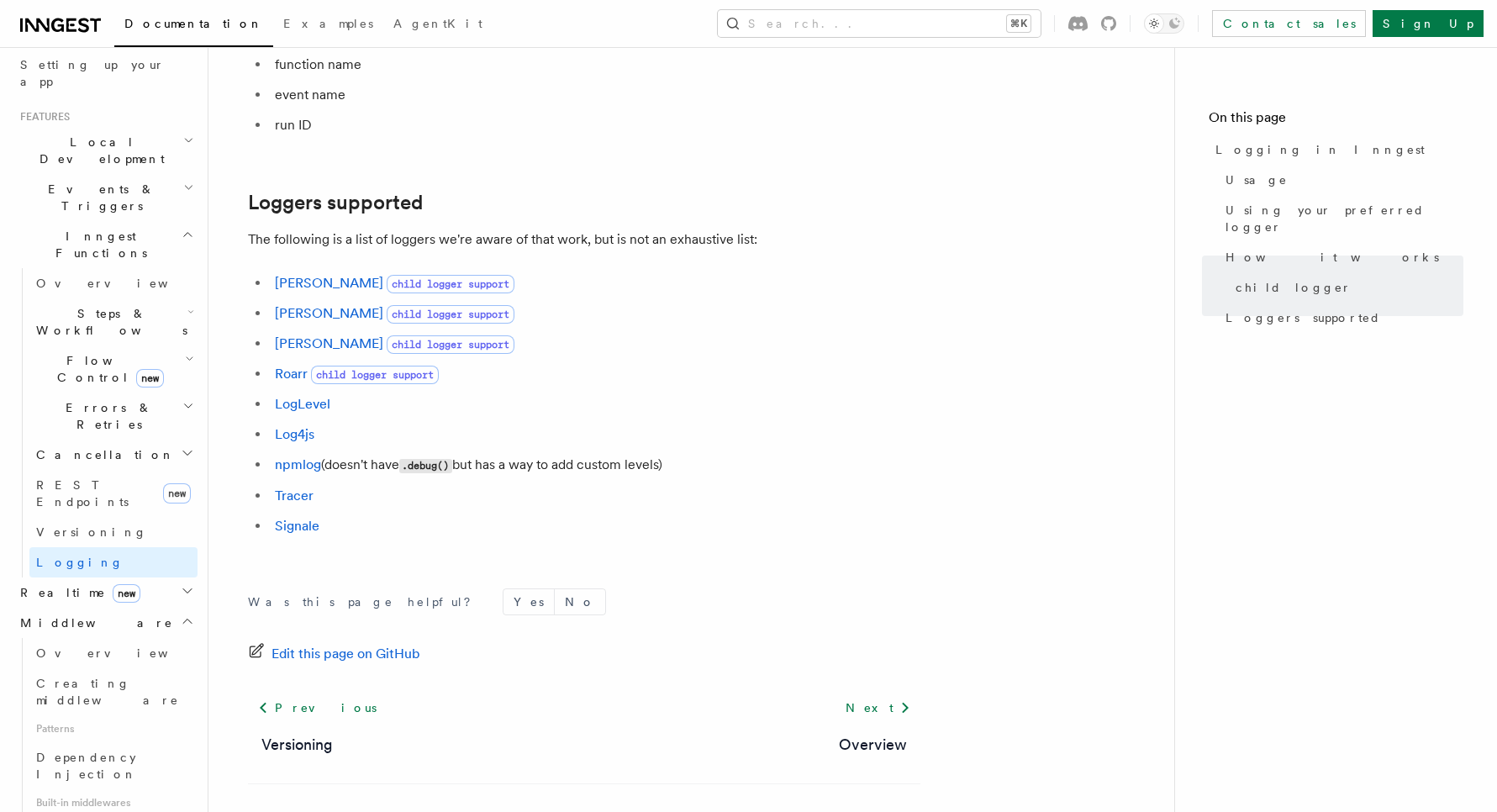
scroll to position [350, 0]
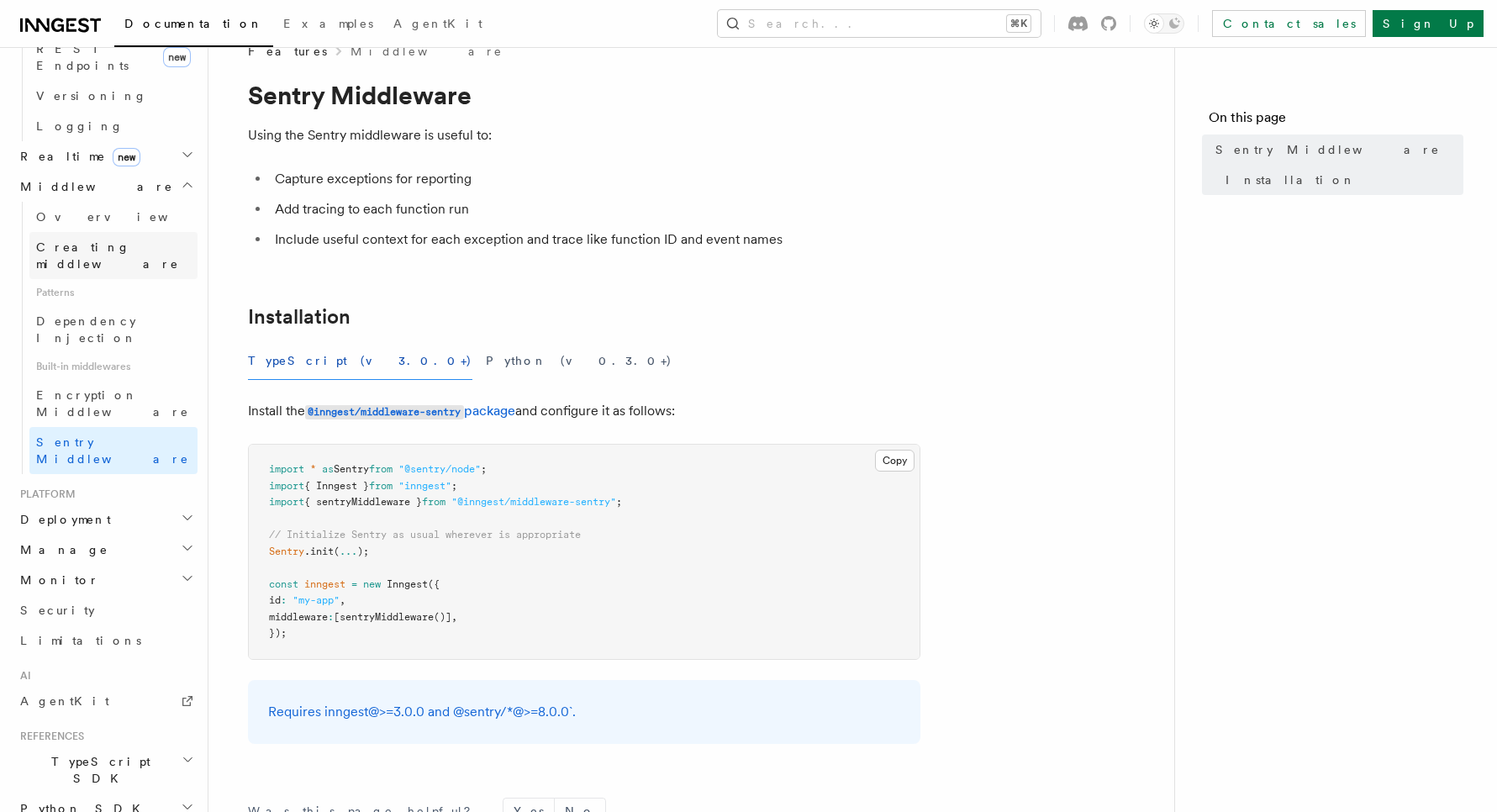
scroll to position [772, 0]
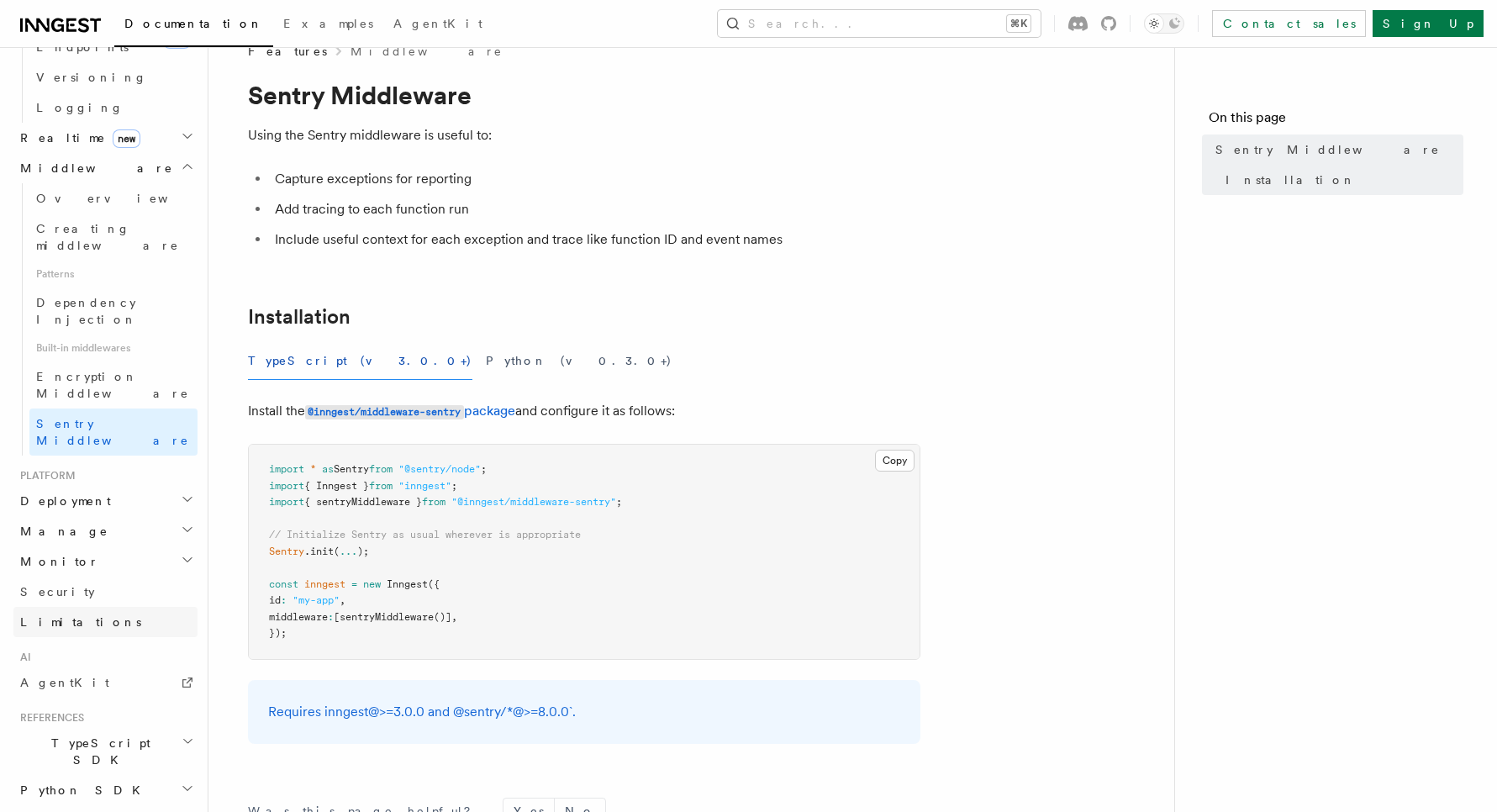
click at [125, 607] on link "Limitations" at bounding box center [105, 621] width 184 height 30
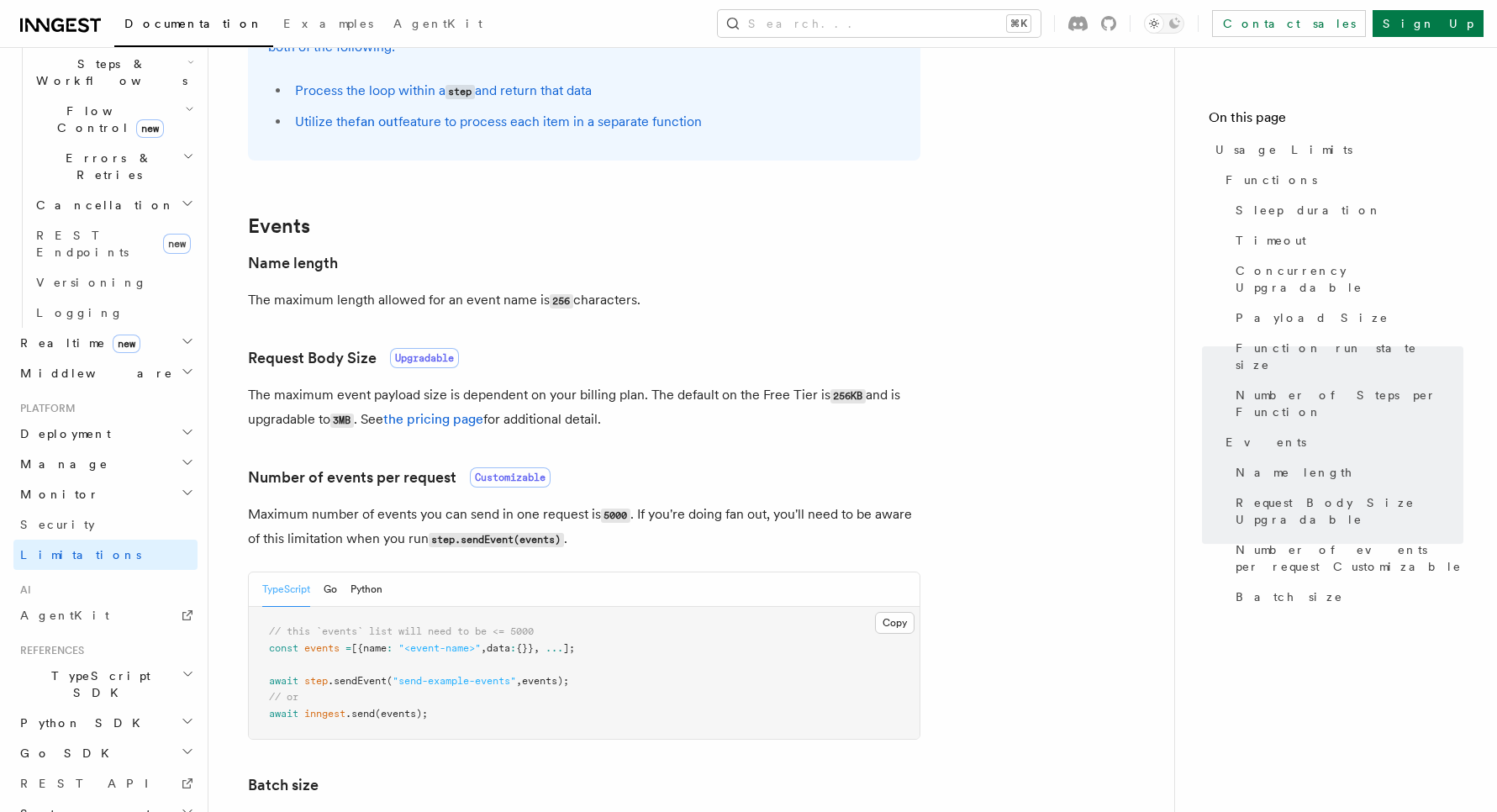
scroll to position [1189, 0]
click at [454, 426] on link "the pricing page" at bounding box center [434, 418] width 100 height 16
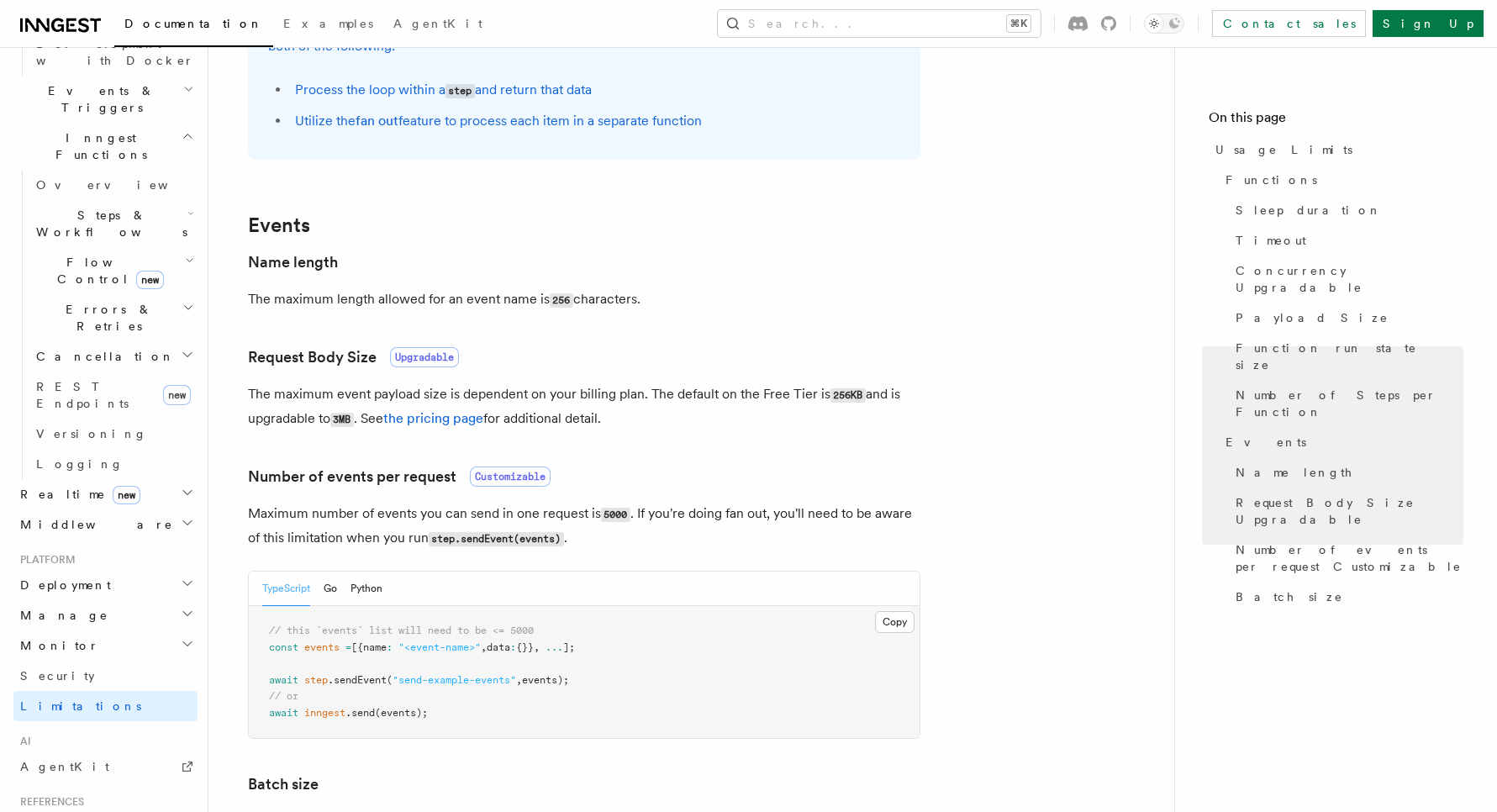
click at [144, 29] on link "Inngest Dev Server" at bounding box center [113, 5] width 168 height 47
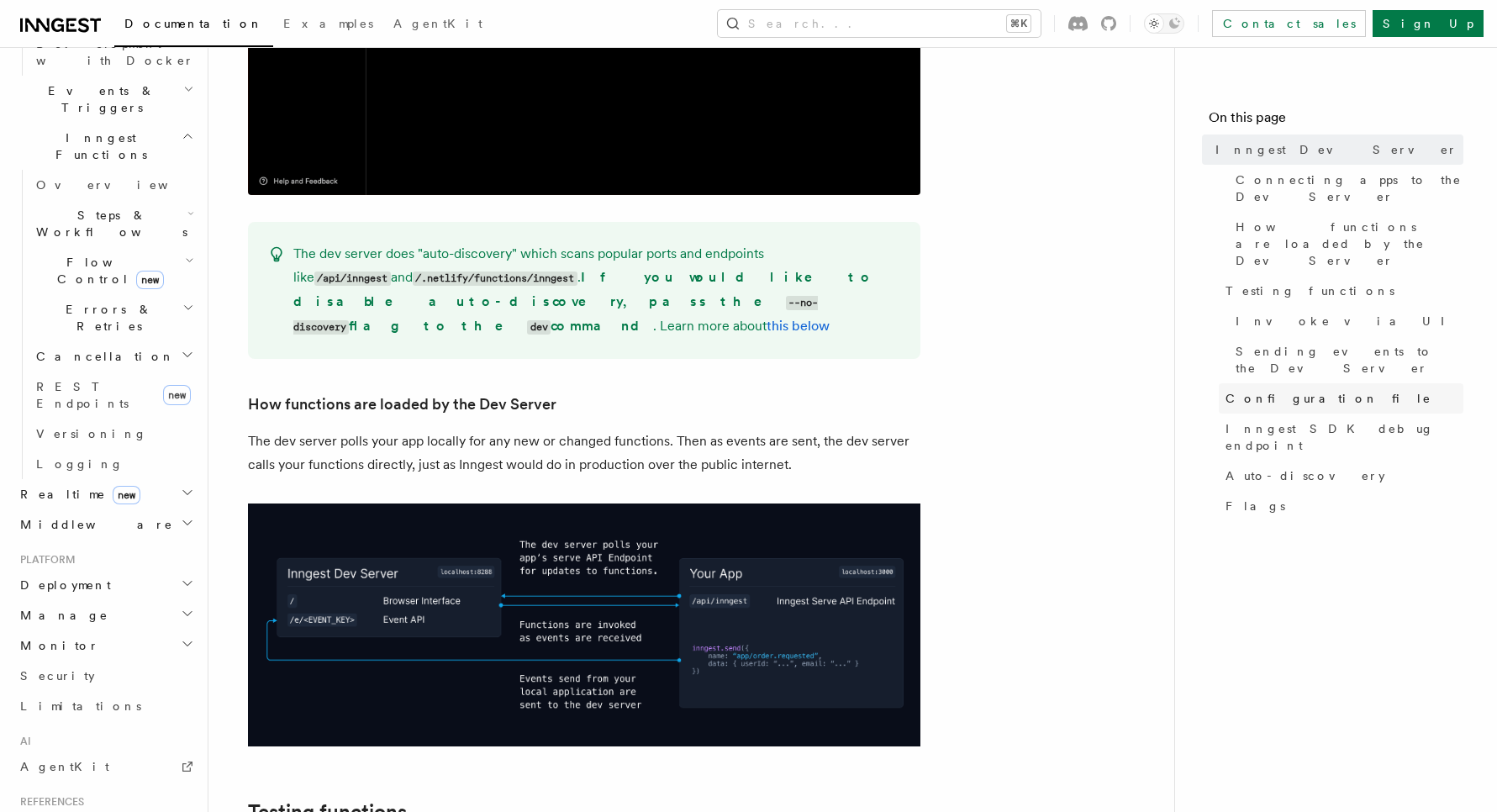
click at [1255, 390] on span "Configuration file" at bounding box center [1328, 398] width 206 height 17
